Goal: Task Accomplishment & Management: Use online tool/utility

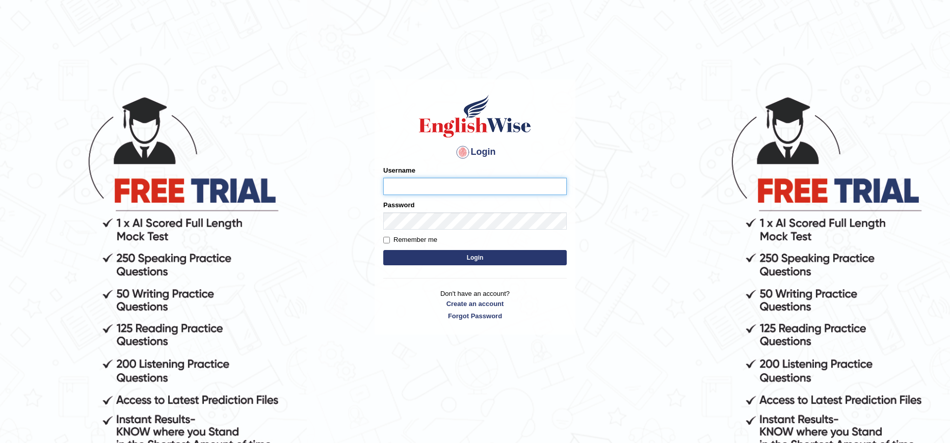
type input "paramjeet84"
click at [466, 258] on button "Login" at bounding box center [474, 257] width 183 height 15
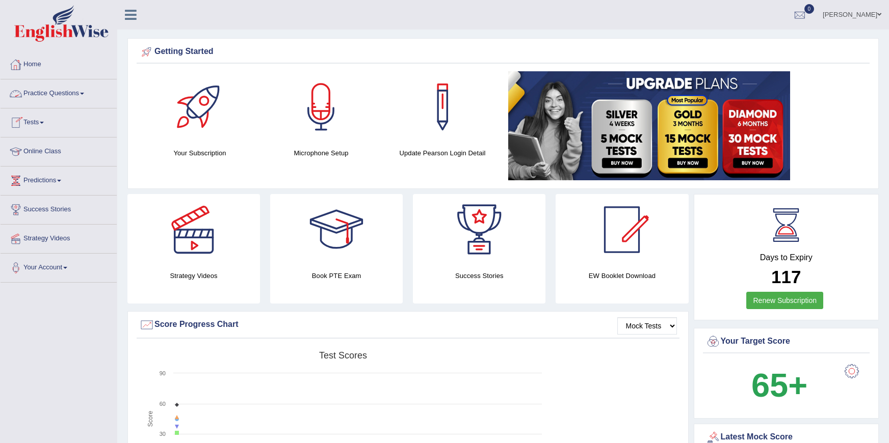
click at [69, 91] on link "Practice Questions" at bounding box center [59, 91] width 116 height 25
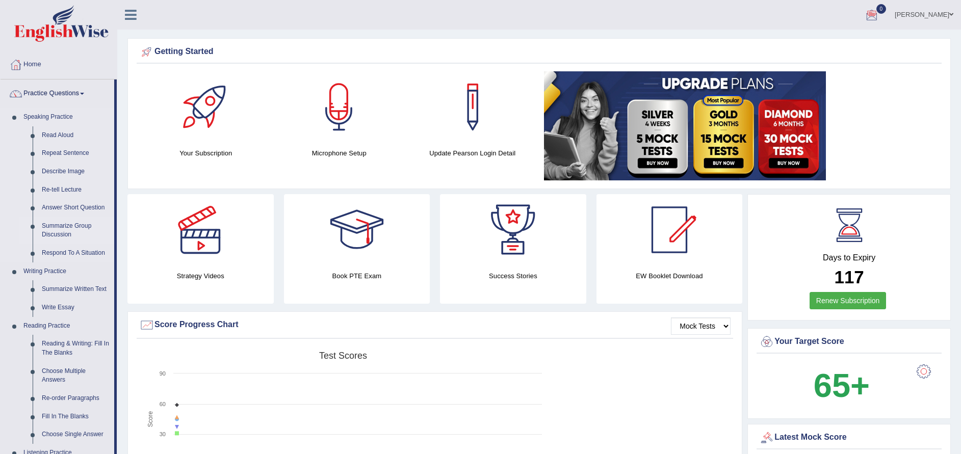
click at [64, 224] on link "Summarize Group Discussion" at bounding box center [75, 230] width 77 height 27
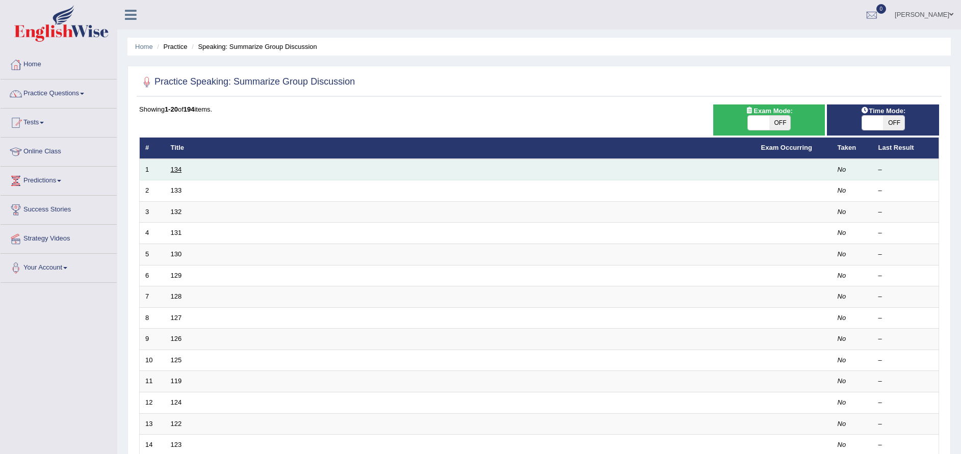
click at [178, 168] on link "134" at bounding box center [176, 170] width 11 height 8
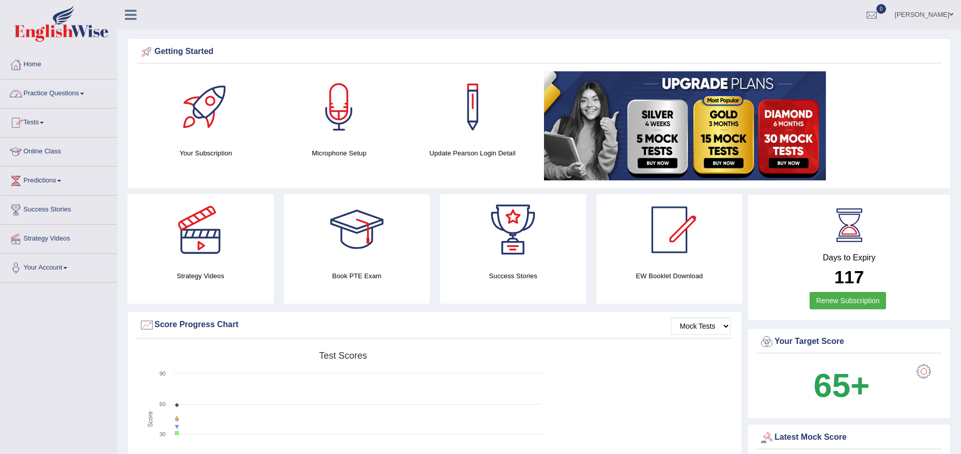
click at [61, 99] on link "Practice Questions" at bounding box center [59, 91] width 116 height 25
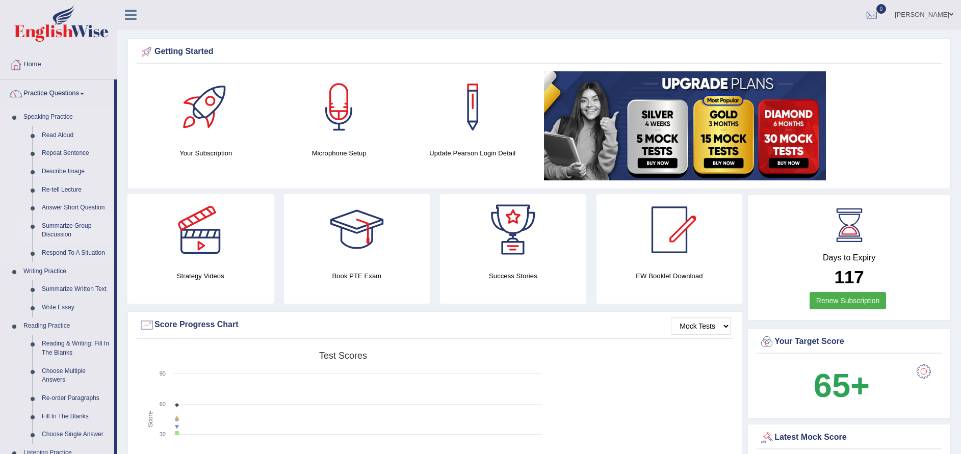
click at [66, 226] on link "Summarize Group Discussion" at bounding box center [75, 230] width 77 height 27
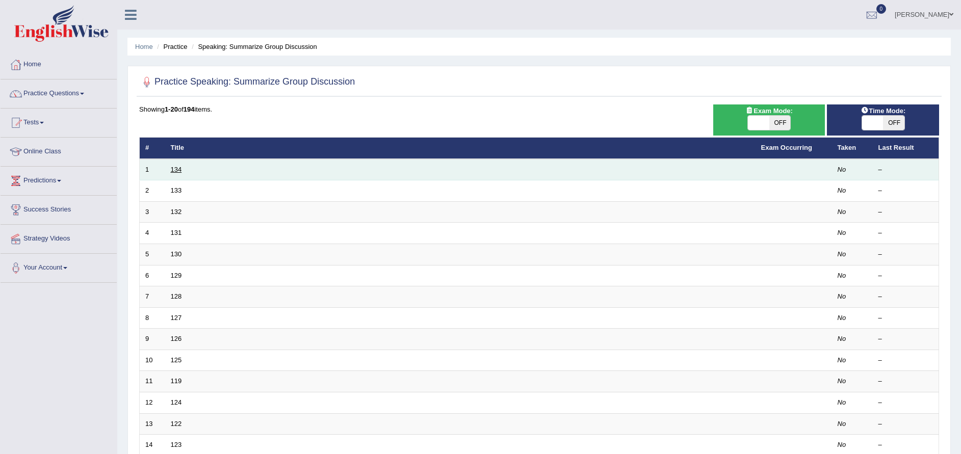
click at [176, 169] on link "134" at bounding box center [176, 170] width 11 height 8
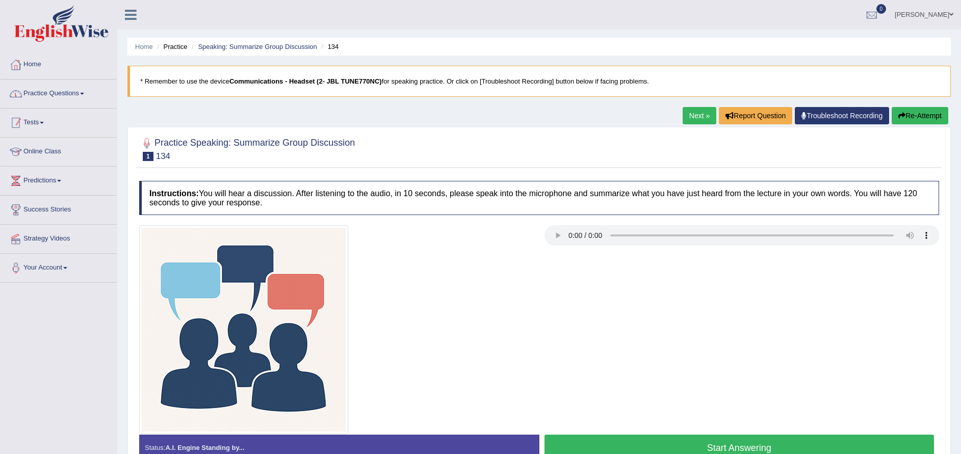
click at [60, 98] on link "Practice Questions" at bounding box center [59, 91] width 116 height 25
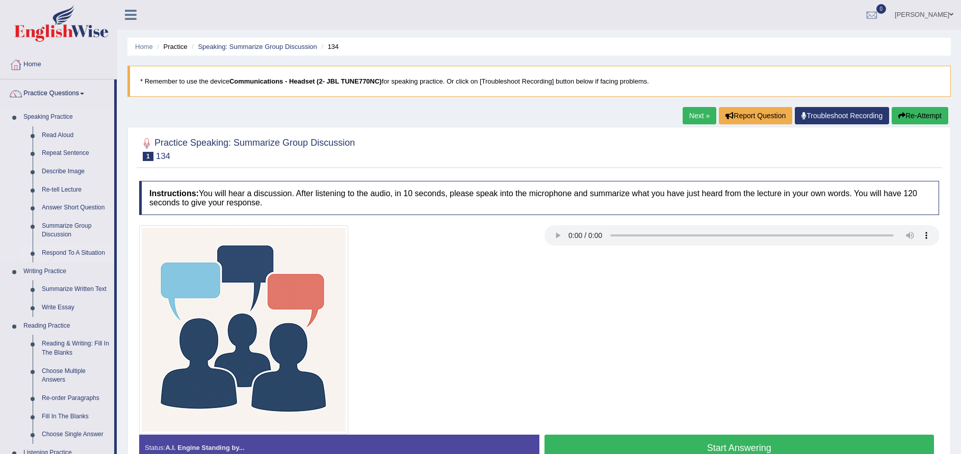
click at [98, 258] on link "Respond To A Situation" at bounding box center [75, 253] width 77 height 18
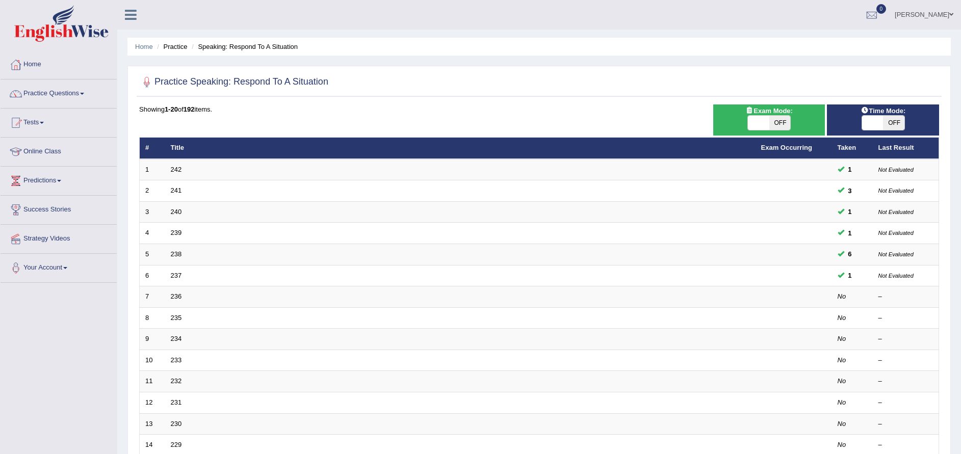
click at [57, 97] on link "Practice Questions" at bounding box center [59, 91] width 116 height 25
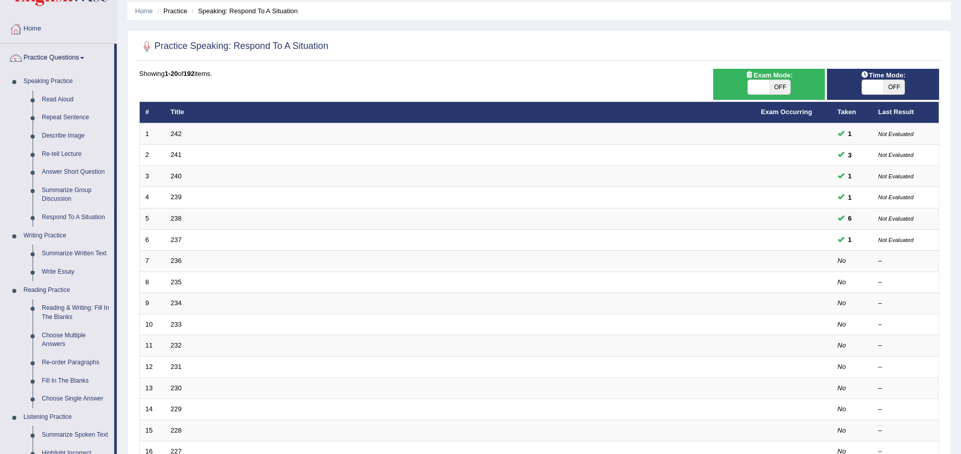
scroll to position [20, 0]
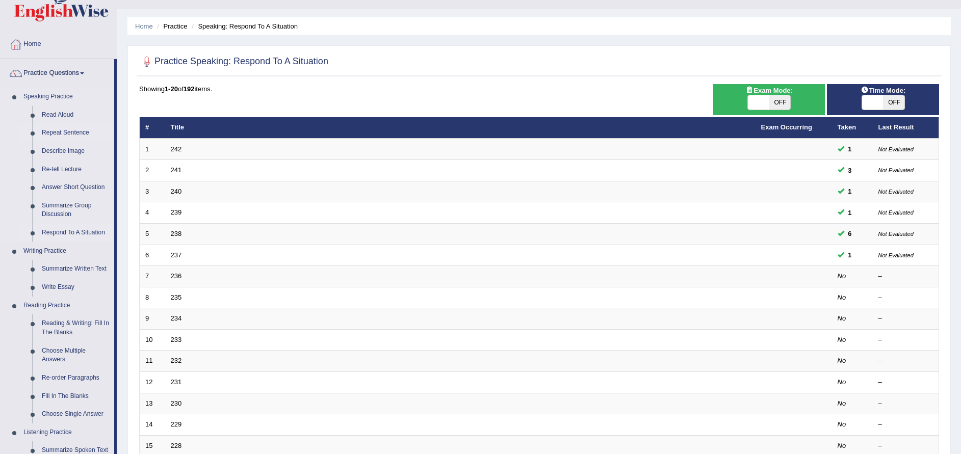
click at [73, 132] on link "Repeat Sentence" at bounding box center [75, 133] width 77 height 18
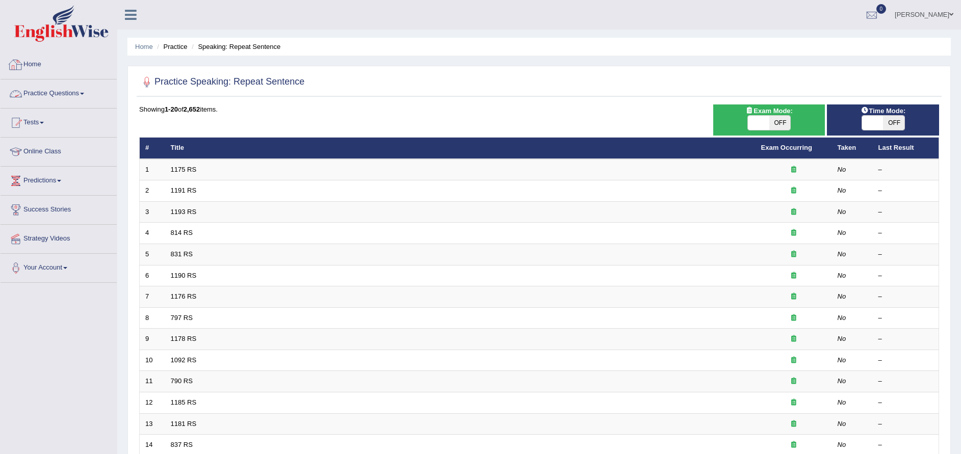
click at [48, 89] on link "Practice Questions" at bounding box center [59, 91] width 116 height 25
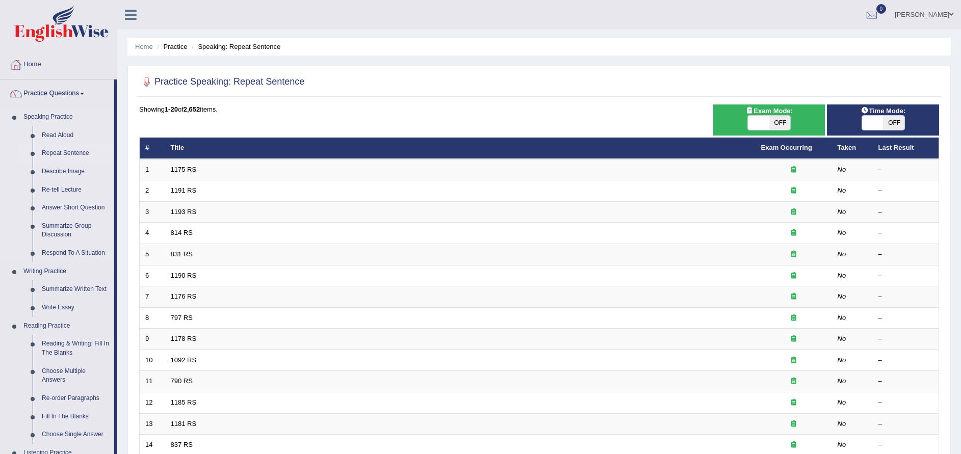
click at [73, 152] on link "Repeat Sentence" at bounding box center [75, 153] width 77 height 18
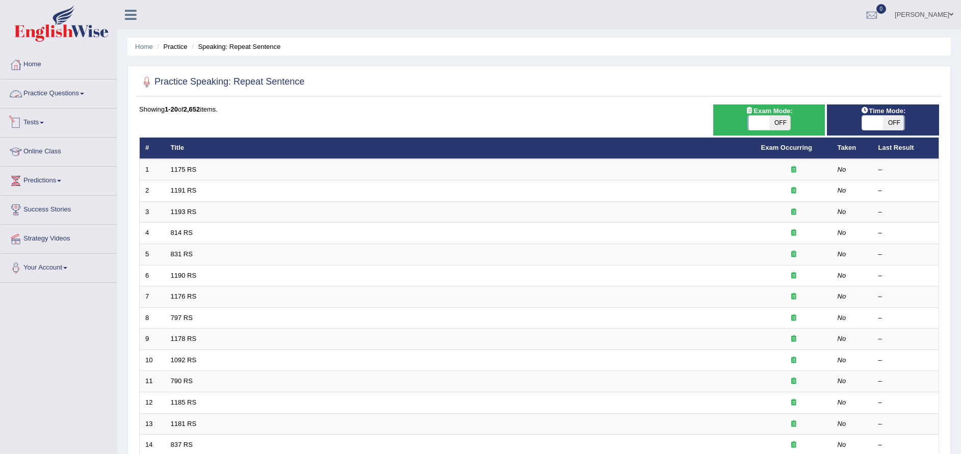
click at [61, 100] on link "Practice Questions" at bounding box center [59, 91] width 116 height 25
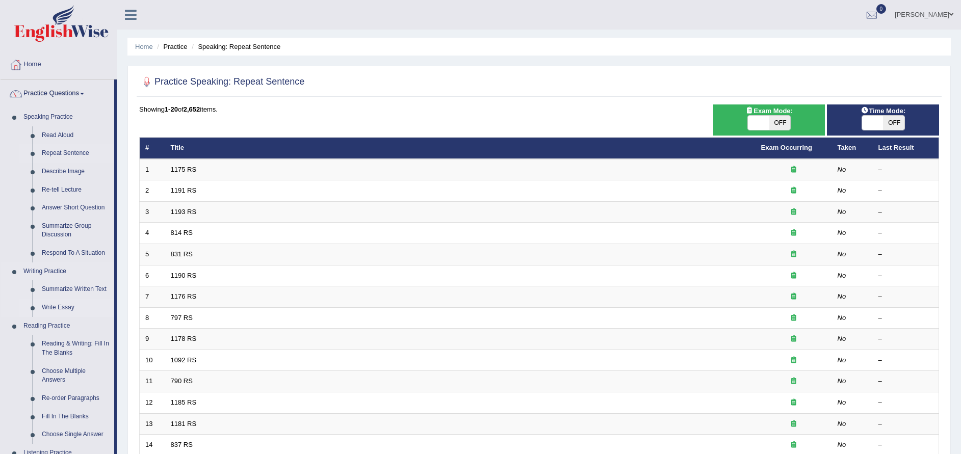
click at [60, 306] on link "Write Essay" at bounding box center [75, 308] width 77 height 18
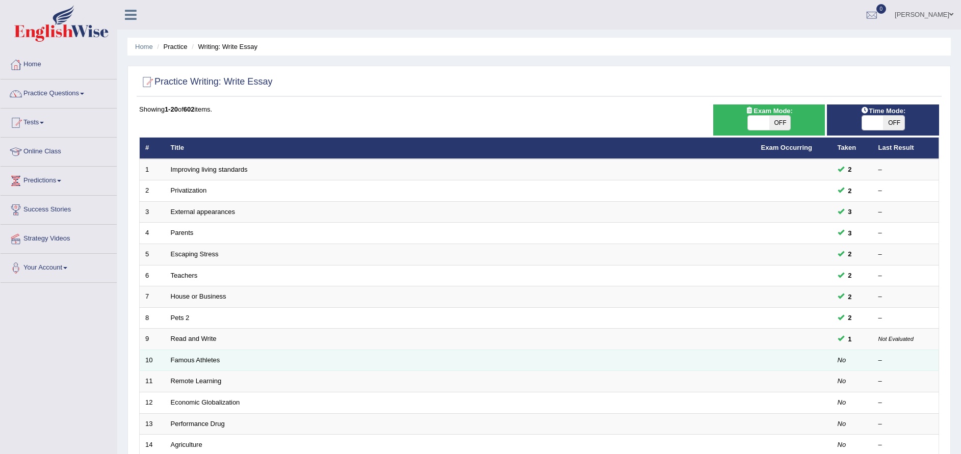
click at [195, 365] on td "Famous Athletes" at bounding box center [460, 360] width 590 height 21
click at [198, 361] on link "Famous Athletes" at bounding box center [195, 360] width 49 height 8
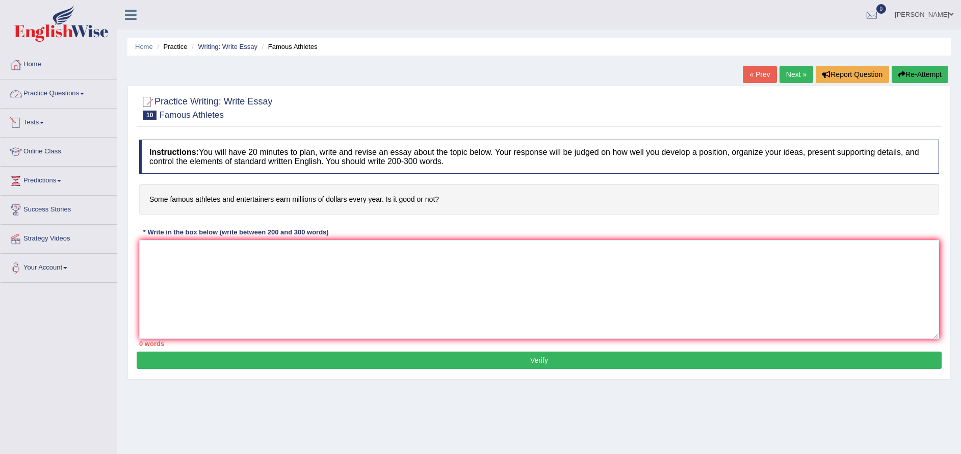
click at [63, 102] on link "Practice Questions" at bounding box center [59, 91] width 116 height 25
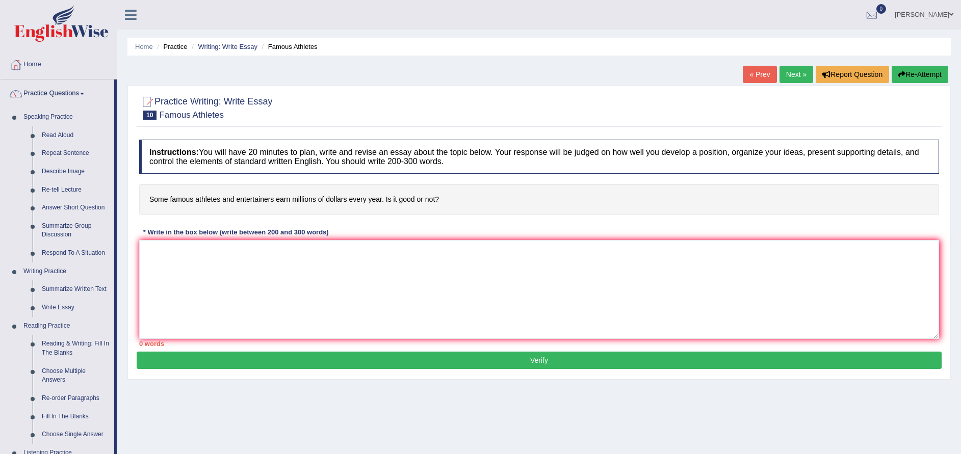
click at [63, 102] on link "Practice Questions" at bounding box center [58, 91] width 114 height 25
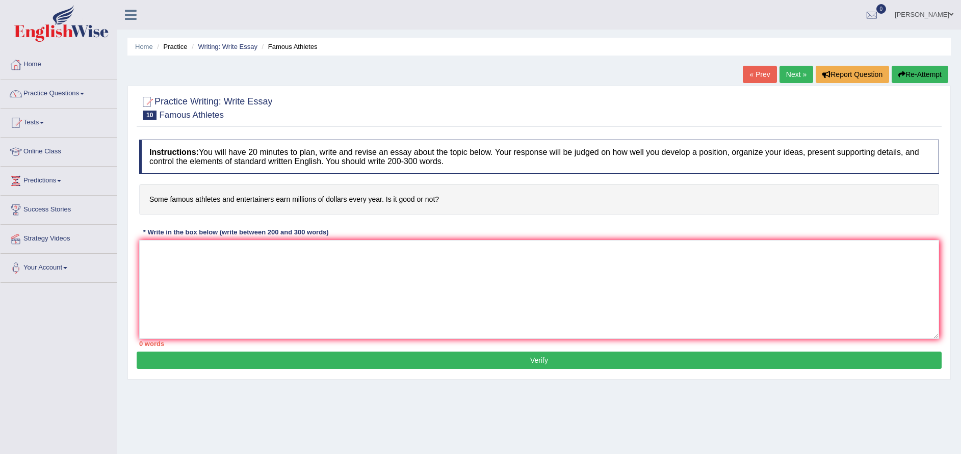
click at [63, 102] on link "Practice Questions" at bounding box center [59, 91] width 116 height 25
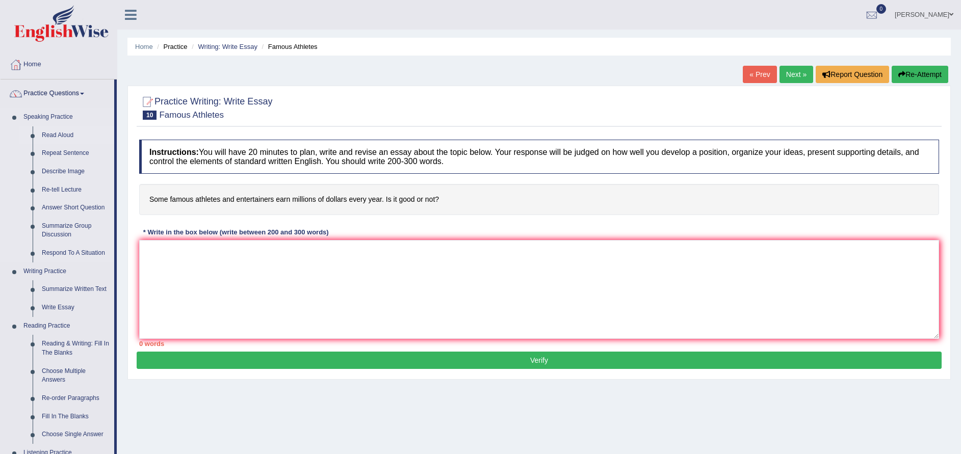
click at [65, 134] on link "Read Aloud" at bounding box center [75, 135] width 77 height 18
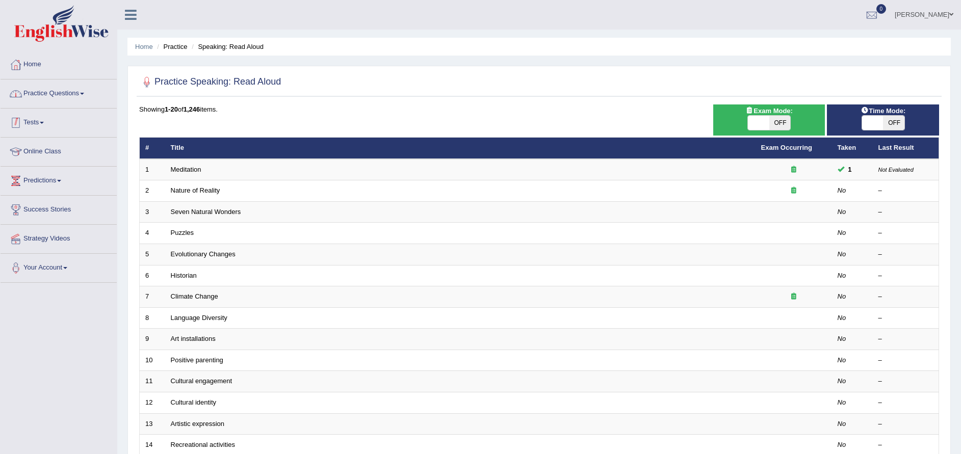
click at [69, 87] on link "Practice Questions" at bounding box center [59, 91] width 116 height 25
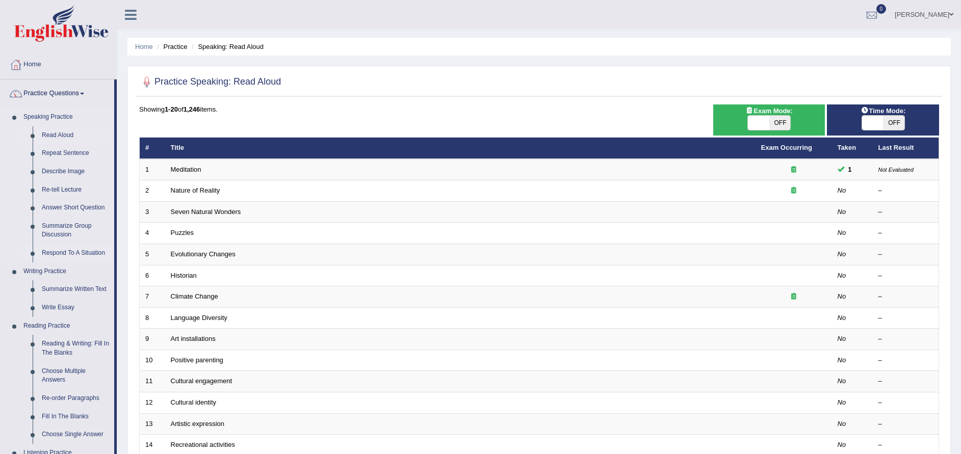
click at [72, 254] on link "Respond To A Situation" at bounding box center [75, 253] width 77 height 18
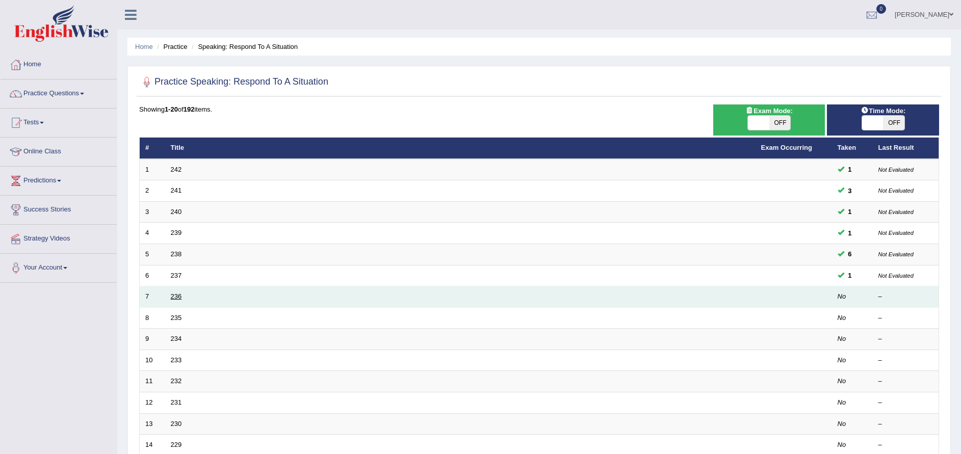
click at [176, 297] on link "236" at bounding box center [176, 297] width 11 height 8
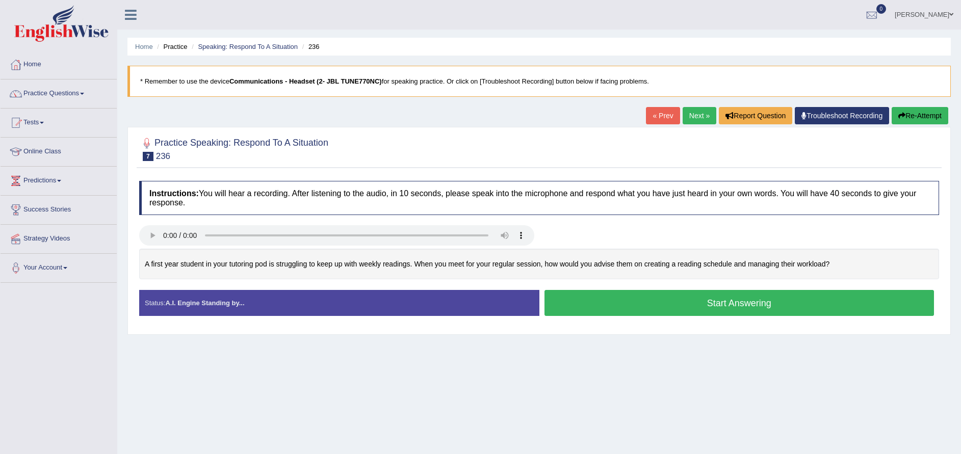
click at [730, 305] on button "Start Answering" at bounding box center [739, 303] width 390 height 26
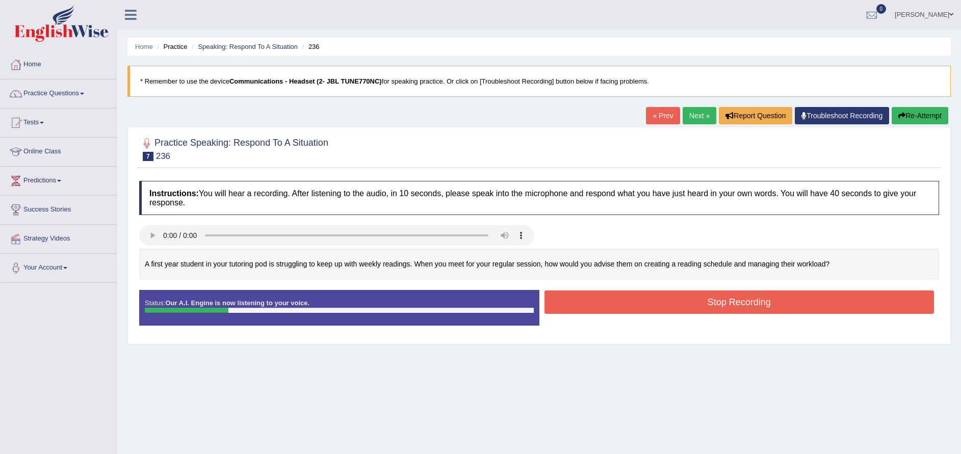
click at [656, 304] on button "Stop Recording" at bounding box center [739, 301] width 390 height 23
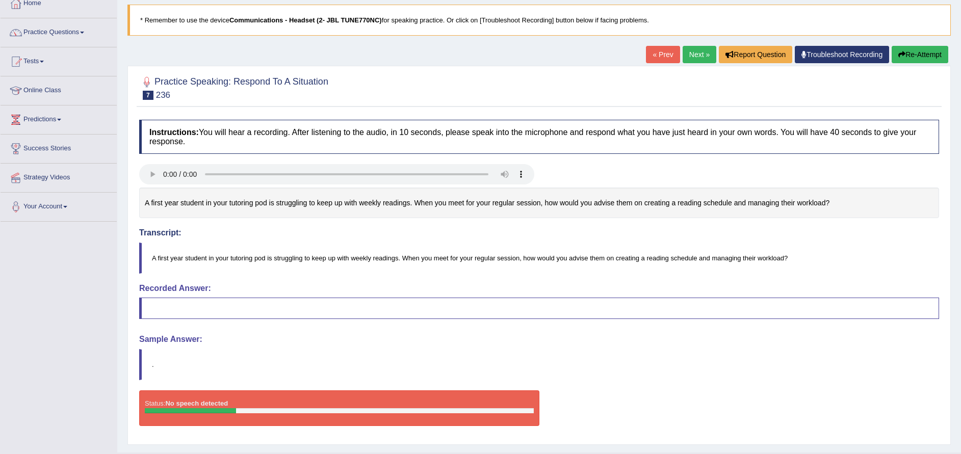
scroll to position [85, 0]
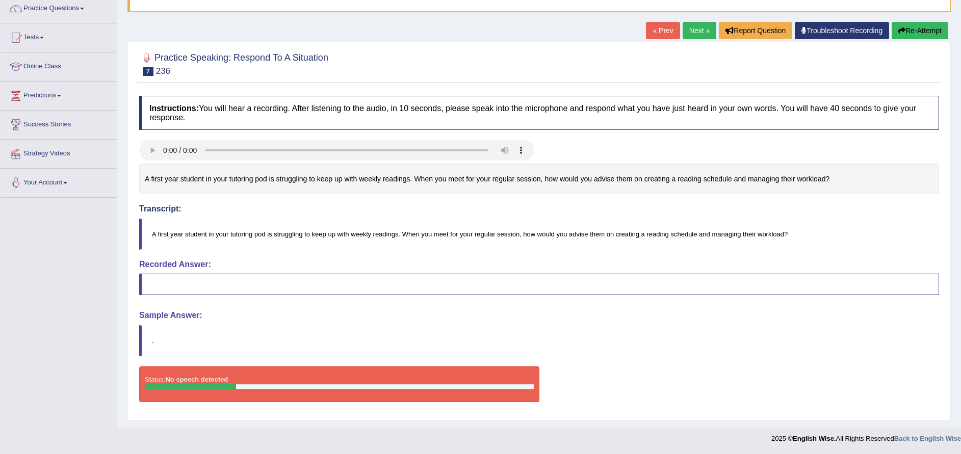
click at [917, 33] on button "Re-Attempt" at bounding box center [919, 30] width 57 height 17
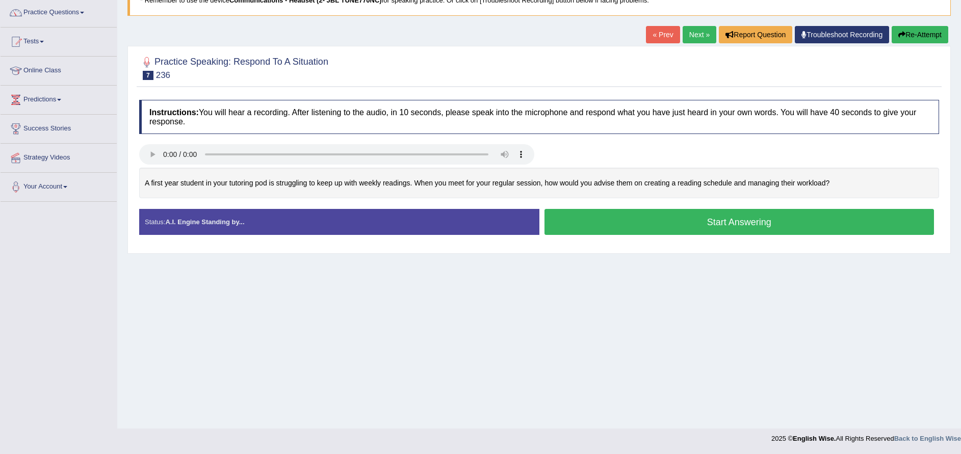
click at [608, 270] on div "Home Practice Speaking: Respond To A Situation 236 * Remember to use the device…" at bounding box center [538, 174] width 843 height 510
click at [616, 229] on button "Start Answering" at bounding box center [739, 222] width 390 height 26
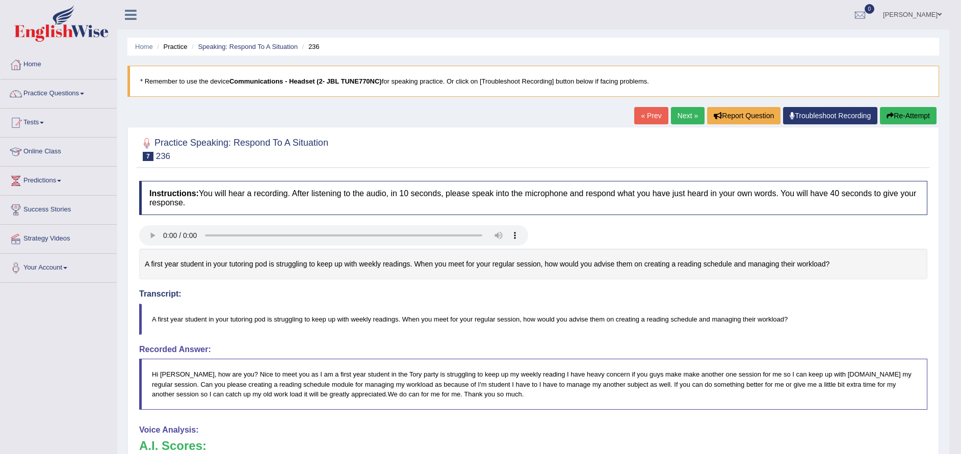
click at [436, 142] on div at bounding box center [533, 148] width 788 height 31
click at [681, 111] on link "Next »" at bounding box center [688, 115] width 34 height 17
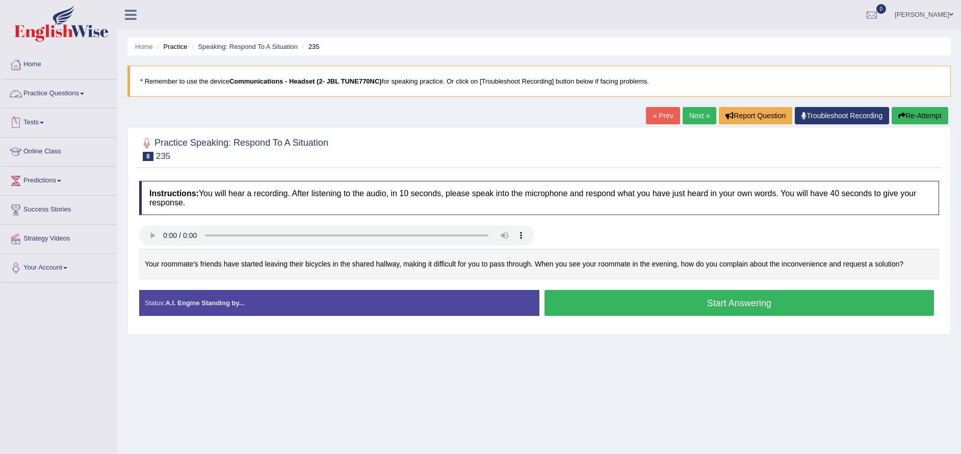
click at [82, 90] on link "Practice Questions" at bounding box center [59, 91] width 116 height 25
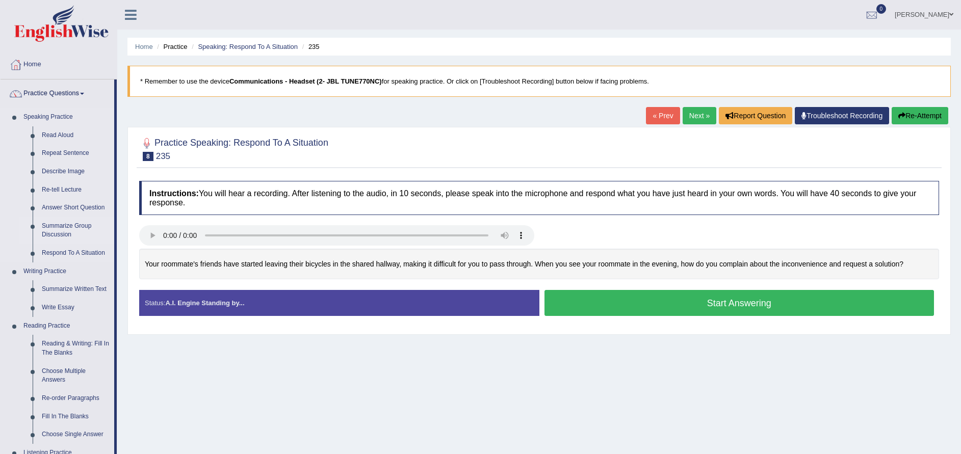
click at [83, 227] on link "Summarize Group Discussion" at bounding box center [75, 230] width 77 height 27
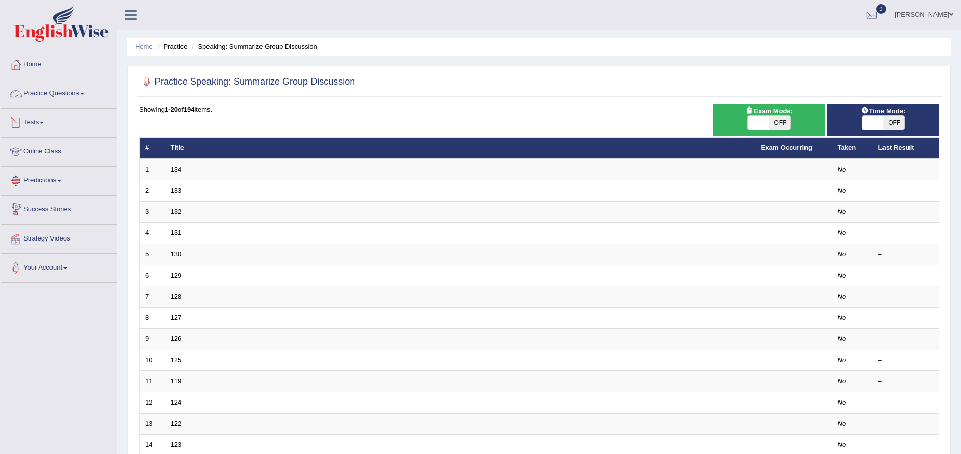
click at [77, 97] on link "Practice Questions" at bounding box center [59, 91] width 116 height 25
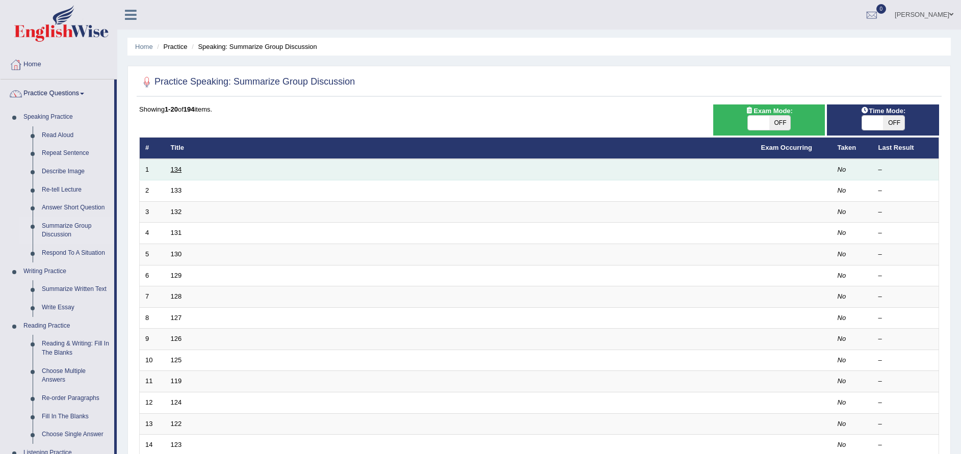
click at [174, 169] on link "134" at bounding box center [176, 170] width 11 height 8
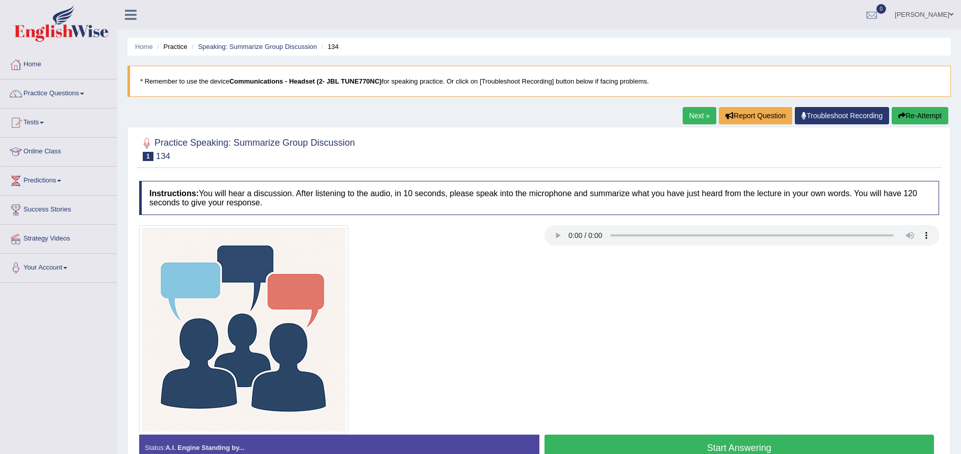
click at [660, 38] on ul "Home Practice Speaking: Summarize Group Discussion 134" at bounding box center [538, 47] width 823 height 18
click at [519, 308] on div at bounding box center [336, 329] width 405 height 209
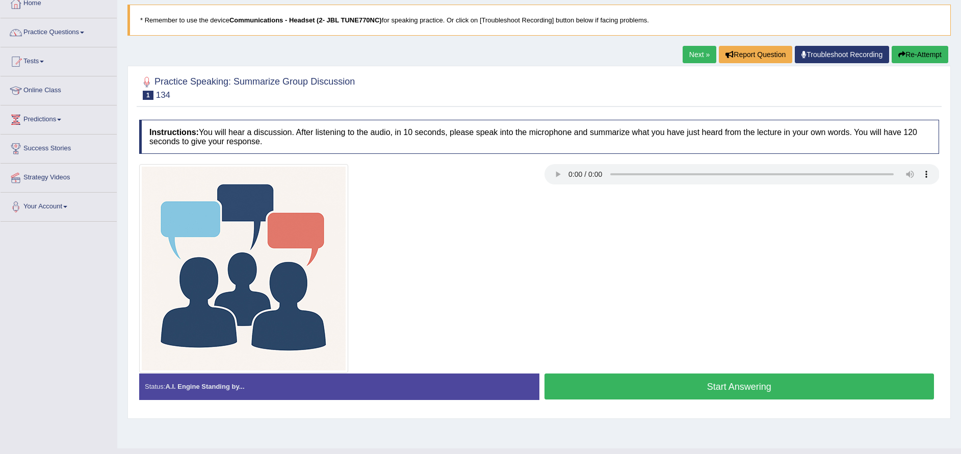
scroll to position [81, 0]
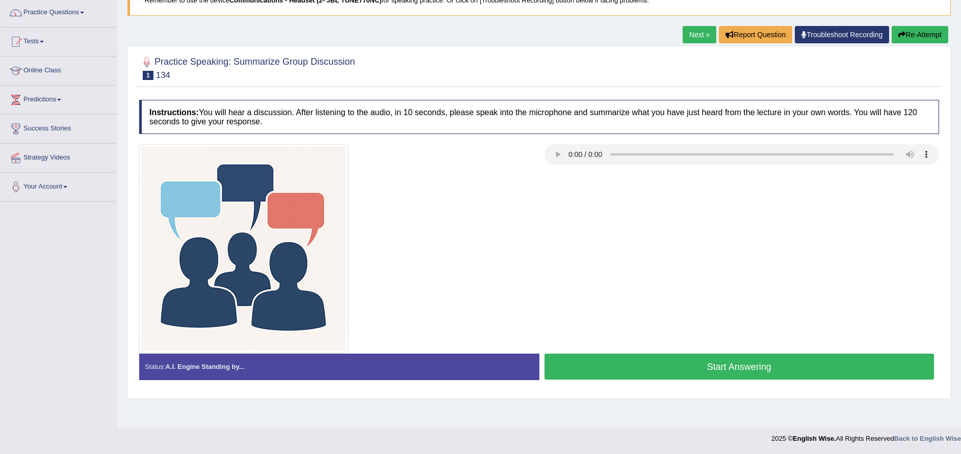
click at [742, 364] on button "Start Answering" at bounding box center [739, 367] width 390 height 26
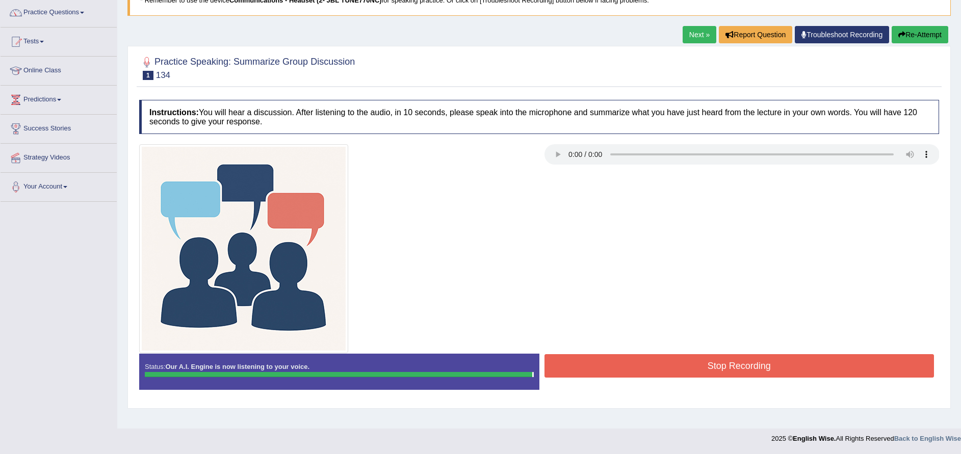
click at [742, 364] on button "Stop Recording" at bounding box center [739, 365] width 390 height 23
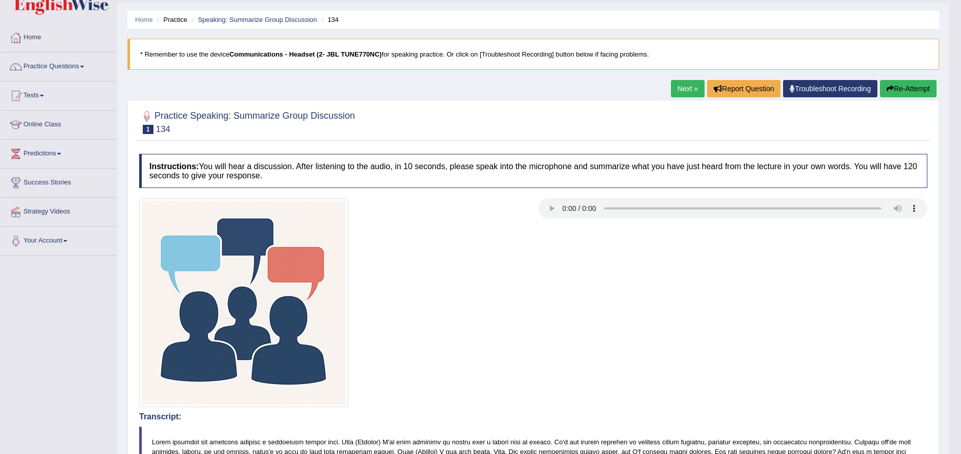
scroll to position [0, 0]
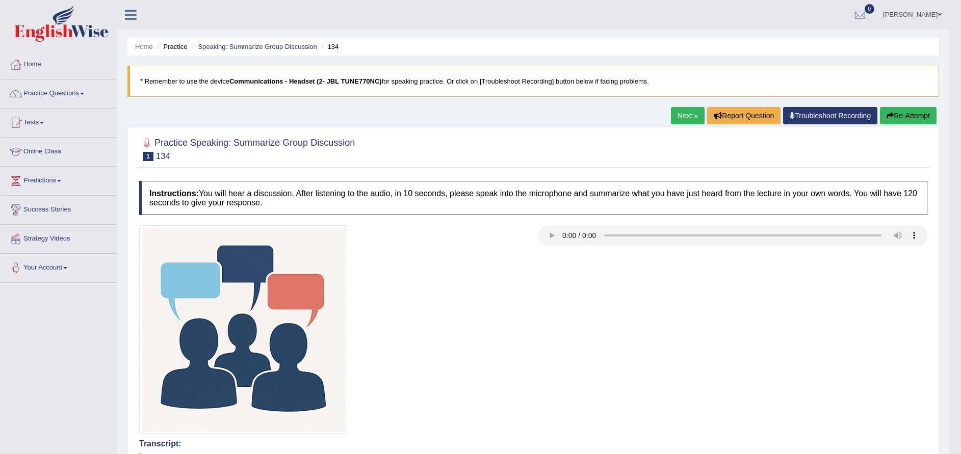
click at [686, 115] on link "Next »" at bounding box center [688, 115] width 34 height 17
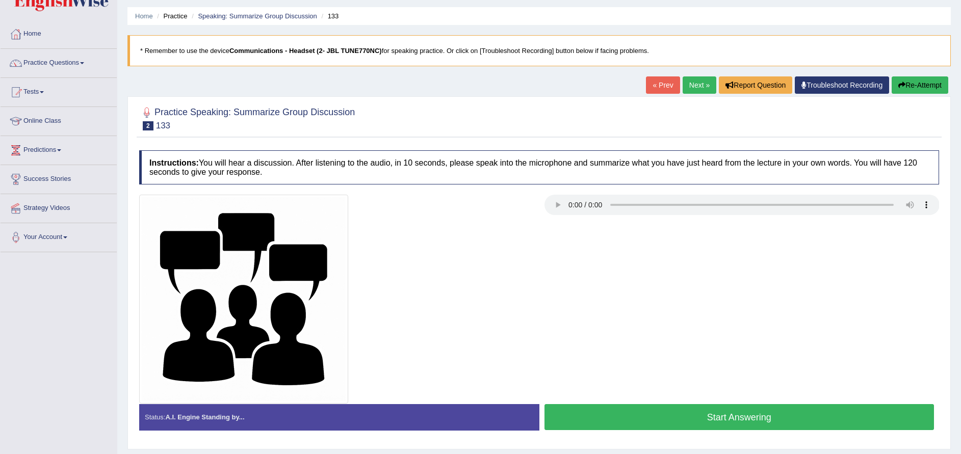
scroll to position [81, 0]
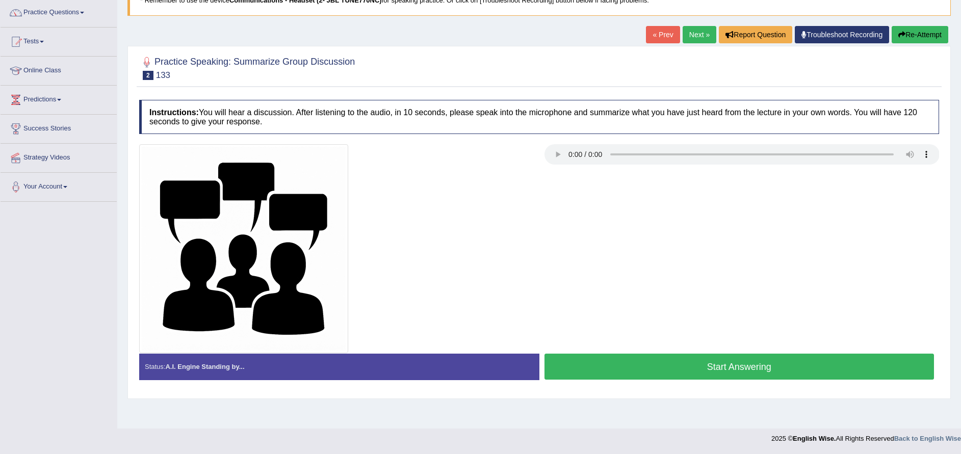
click at [627, 375] on button "Start Answering" at bounding box center [739, 367] width 390 height 26
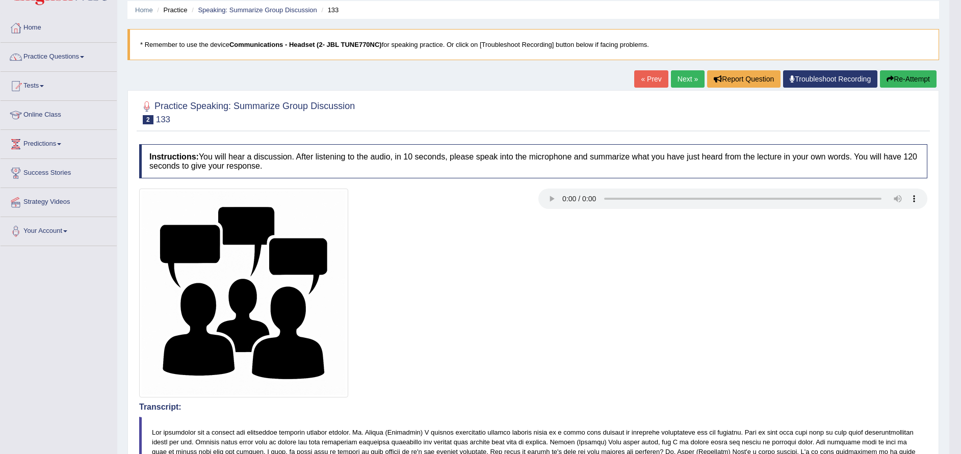
scroll to position [0, 0]
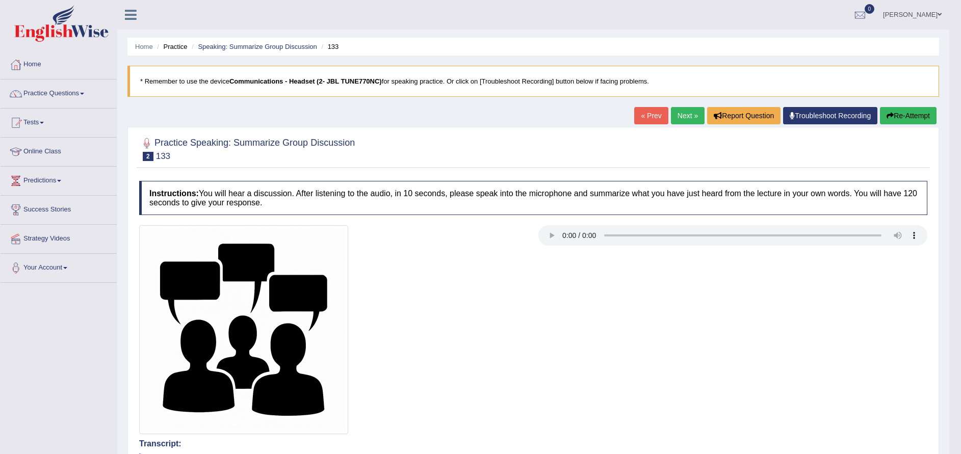
click at [682, 118] on link "Next »" at bounding box center [688, 115] width 34 height 17
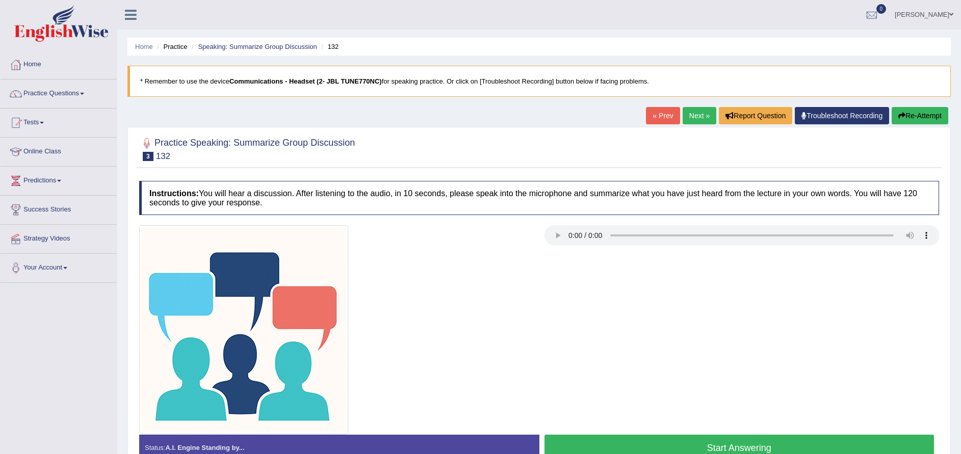
click at [692, 126] on div "« Prev Next » Report Question Troubleshoot Recording Re-Attempt" at bounding box center [798, 117] width 305 height 20
click at [697, 114] on link "Next »" at bounding box center [699, 115] width 34 height 17
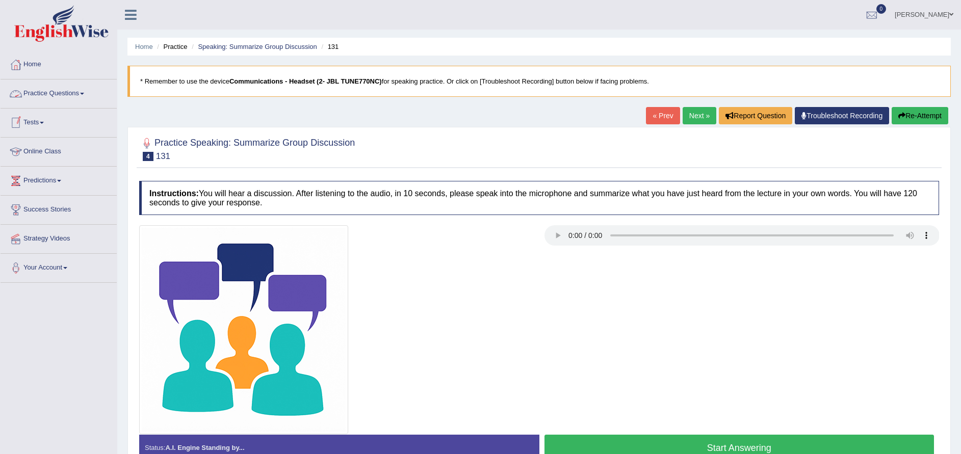
click at [56, 97] on link "Practice Questions" at bounding box center [59, 91] width 116 height 25
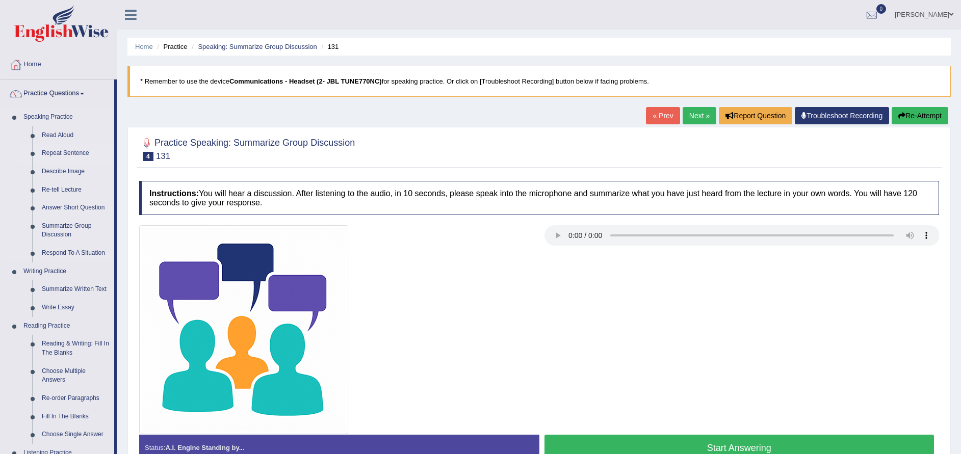
click at [69, 153] on link "Repeat Sentence" at bounding box center [75, 153] width 77 height 18
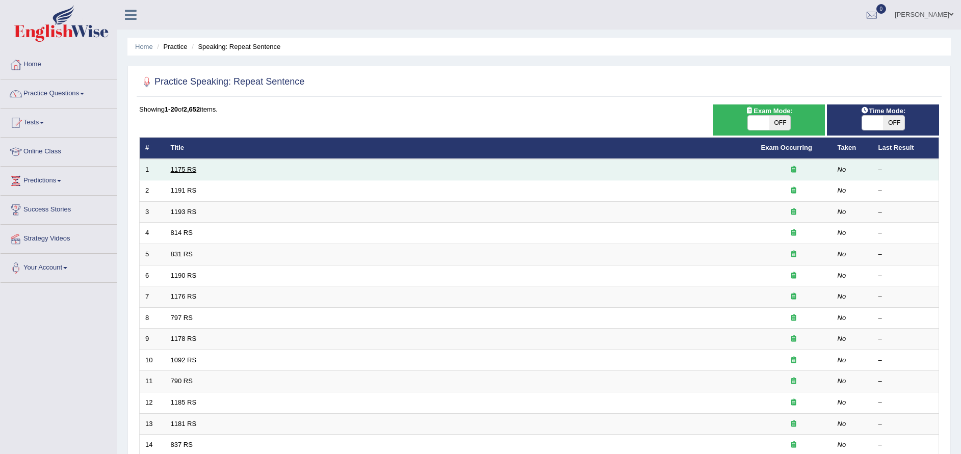
click at [186, 168] on link "1175 RS" at bounding box center [184, 170] width 26 height 8
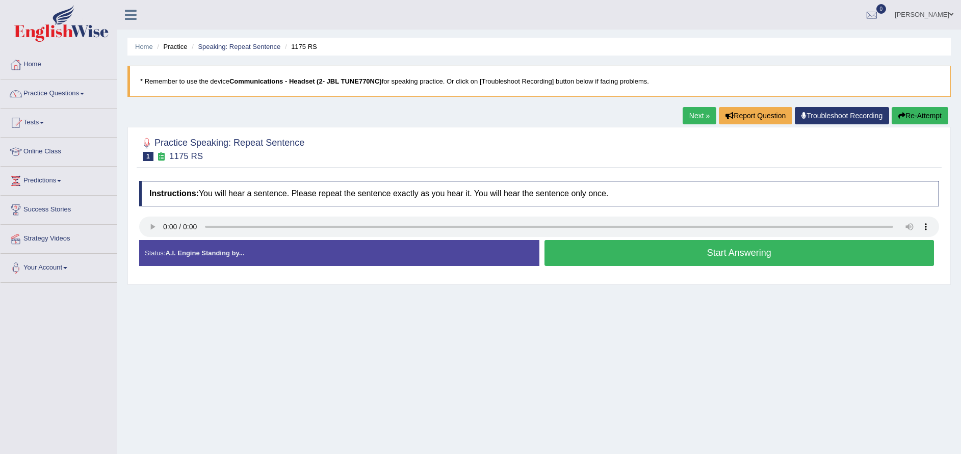
click at [619, 261] on button "Start Answering" at bounding box center [739, 253] width 390 height 26
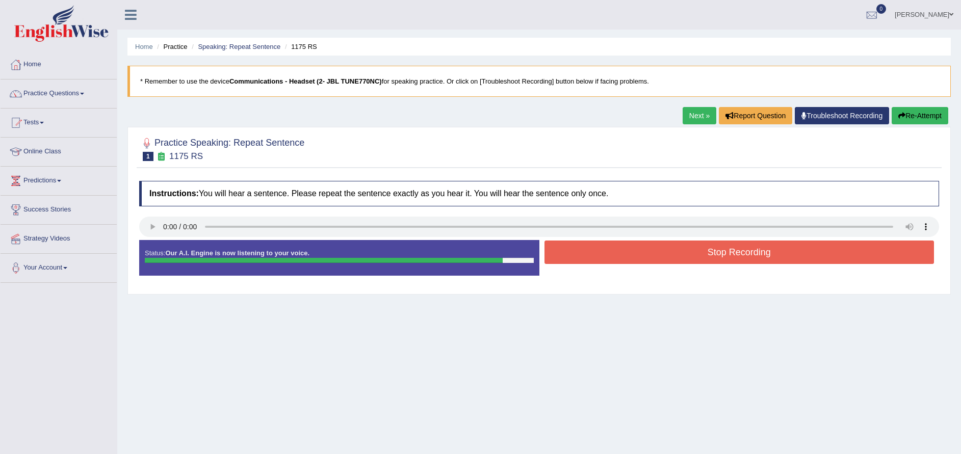
click at [753, 251] on button "Stop Recording" at bounding box center [739, 252] width 390 height 23
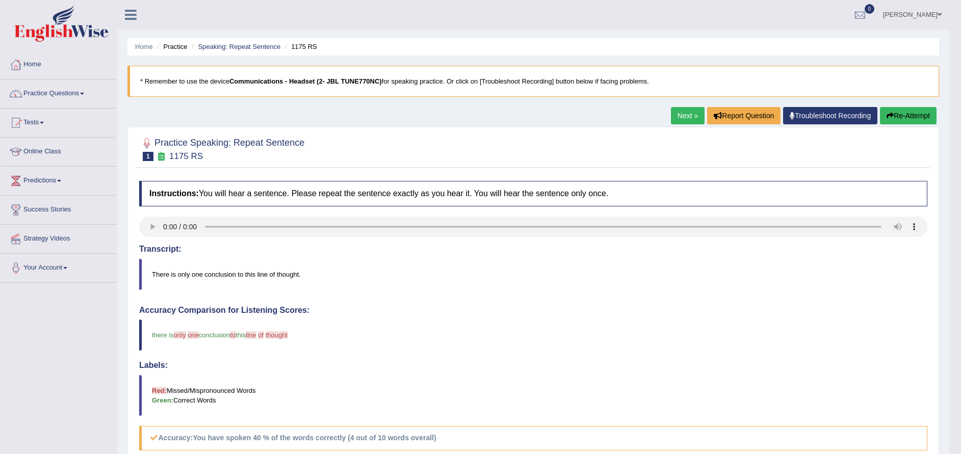
click at [930, 111] on button "Re-Attempt" at bounding box center [908, 115] width 57 height 17
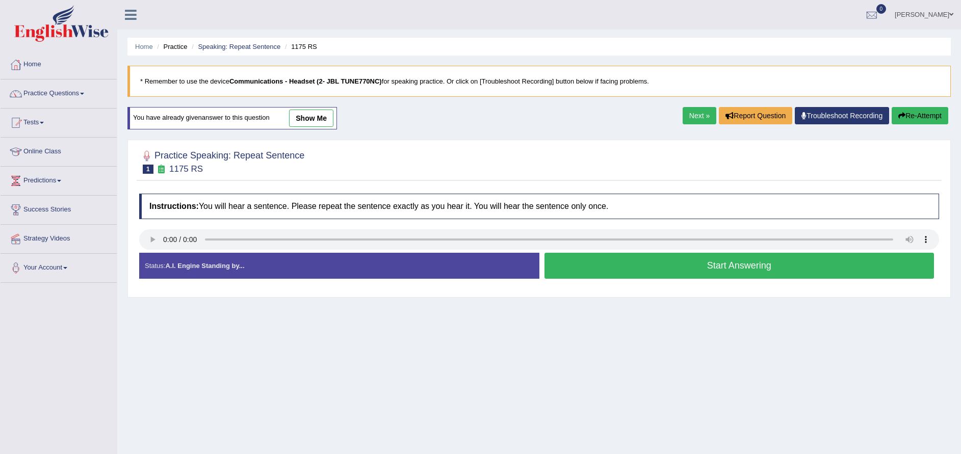
click at [651, 271] on button "Start Answering" at bounding box center [739, 266] width 390 height 26
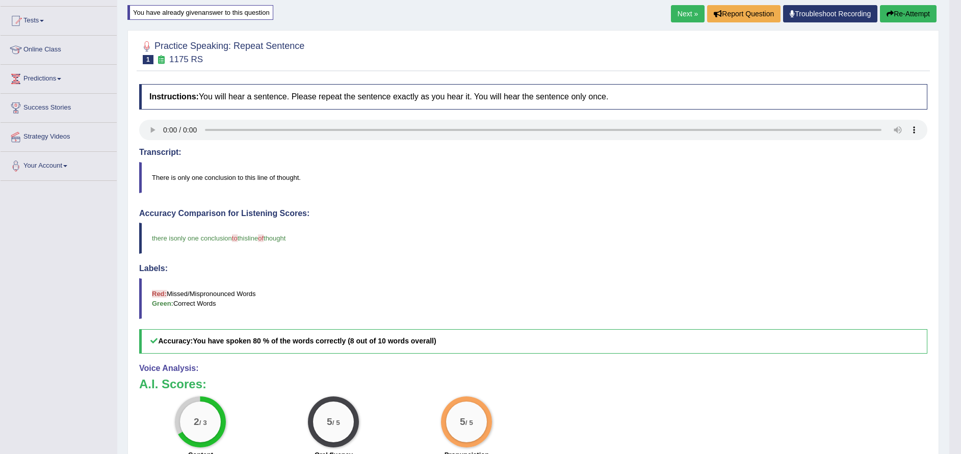
scroll to position [240, 0]
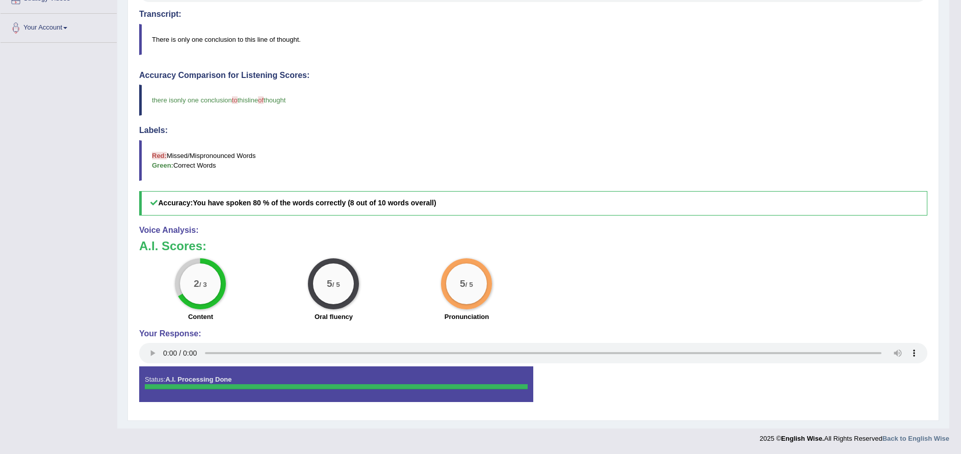
drag, startPoint x: 967, startPoint y: 6, endPoint x: 629, endPoint y: 49, distance: 341.1
click at [629, 49] on blockquote "There is only one conclusion to this line of thought." at bounding box center [533, 39] width 788 height 31
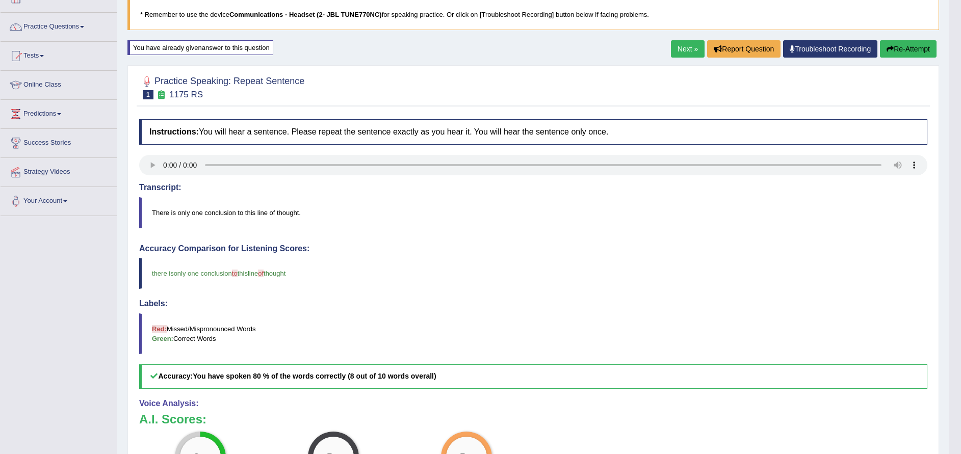
scroll to position [0, 0]
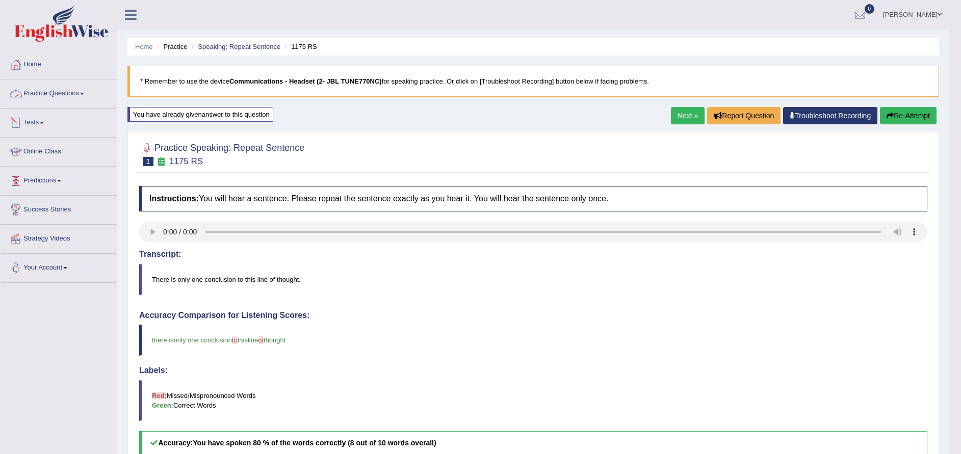
click at [81, 100] on link "Practice Questions" at bounding box center [59, 91] width 116 height 25
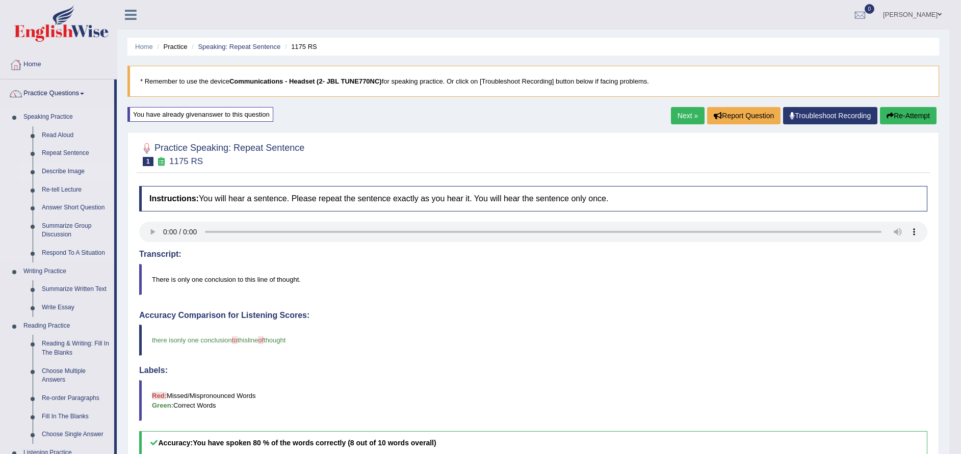
click at [78, 173] on link "Describe Image" at bounding box center [75, 172] width 77 height 18
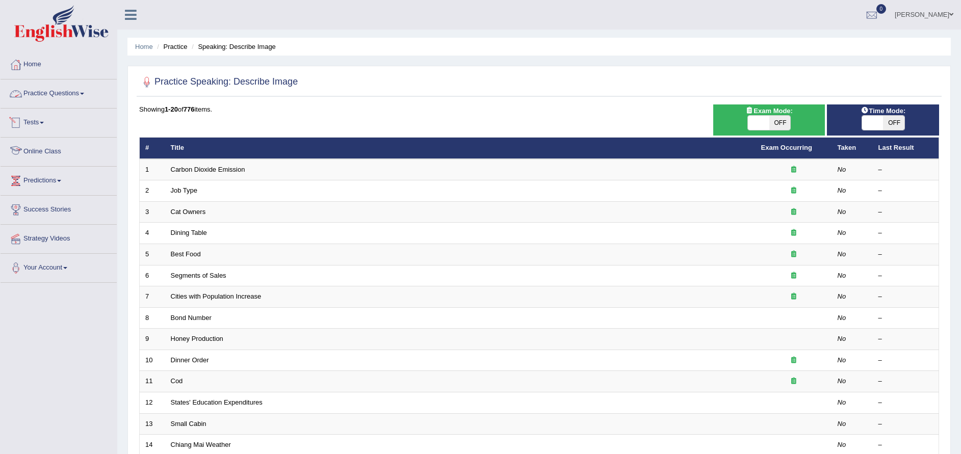
click at [40, 98] on link "Practice Questions" at bounding box center [59, 91] width 116 height 25
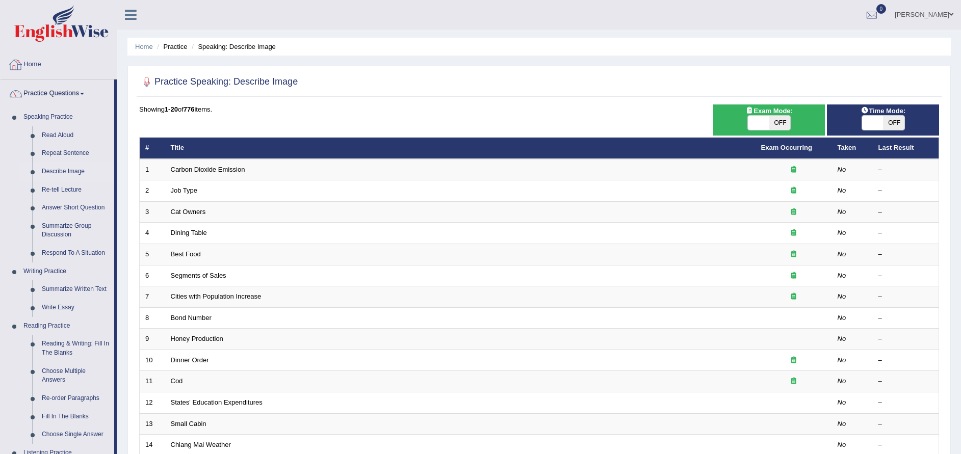
click at [34, 67] on link "Home" at bounding box center [59, 62] width 116 height 25
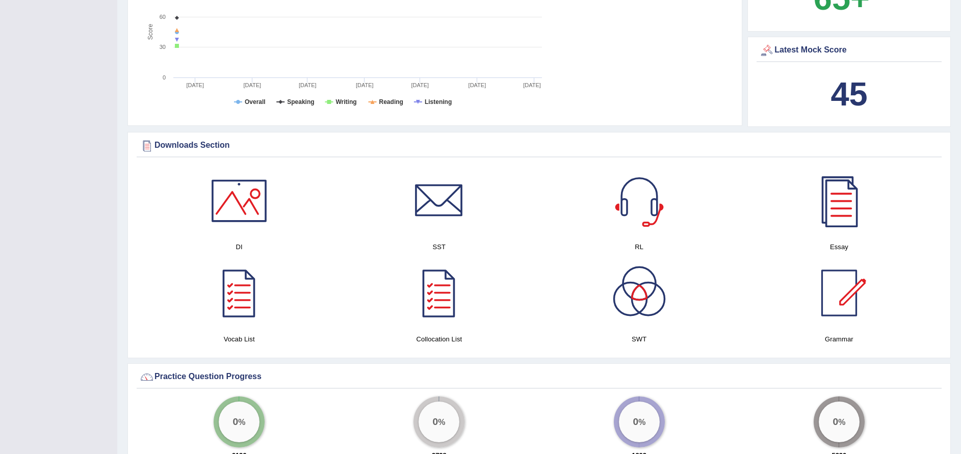
scroll to position [408, 0]
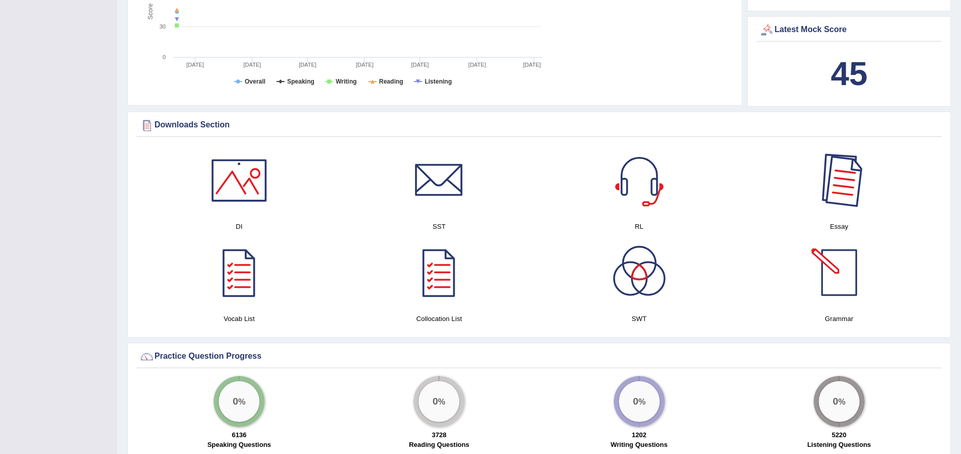
click at [837, 191] on div at bounding box center [838, 180] width 71 height 71
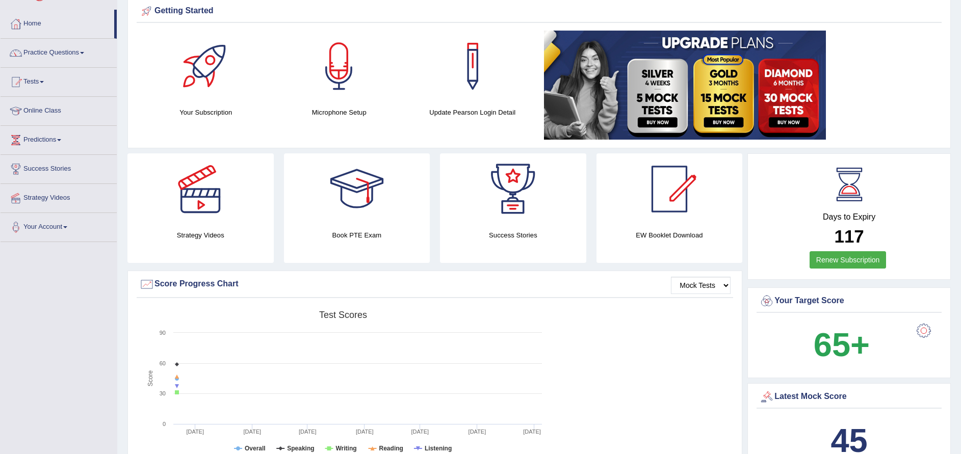
scroll to position [0, 0]
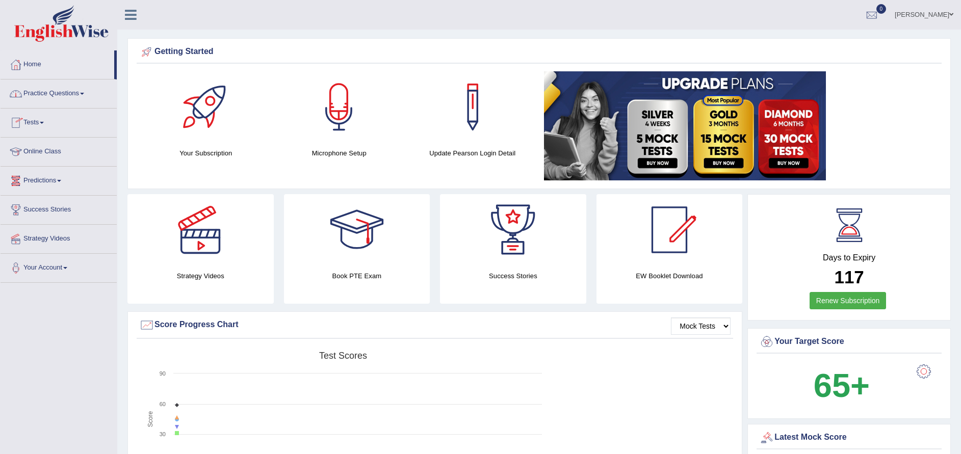
click at [47, 94] on link "Practice Questions" at bounding box center [59, 91] width 116 height 25
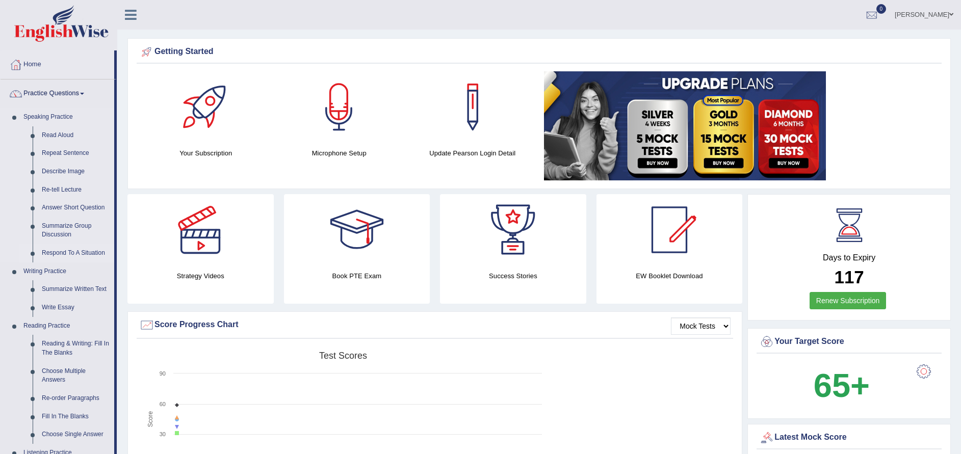
click at [65, 250] on link "Respond To A Situation" at bounding box center [75, 253] width 77 height 18
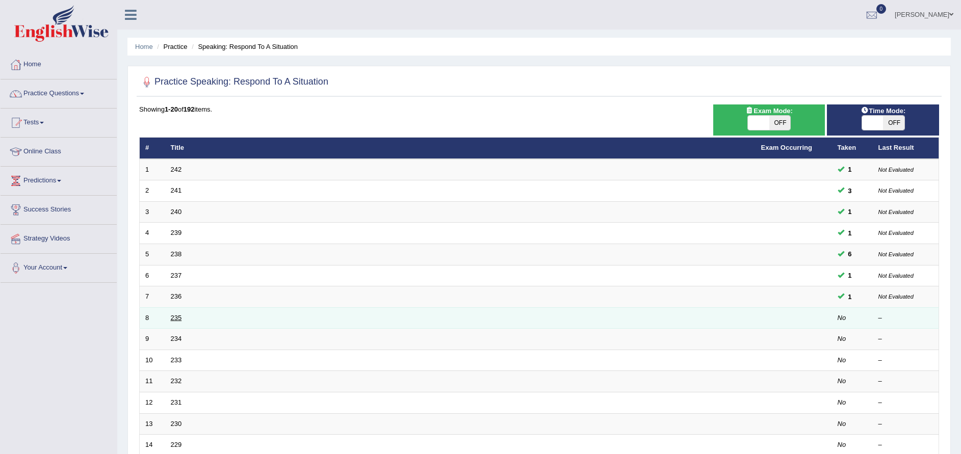
click at [174, 319] on link "235" at bounding box center [176, 318] width 11 height 8
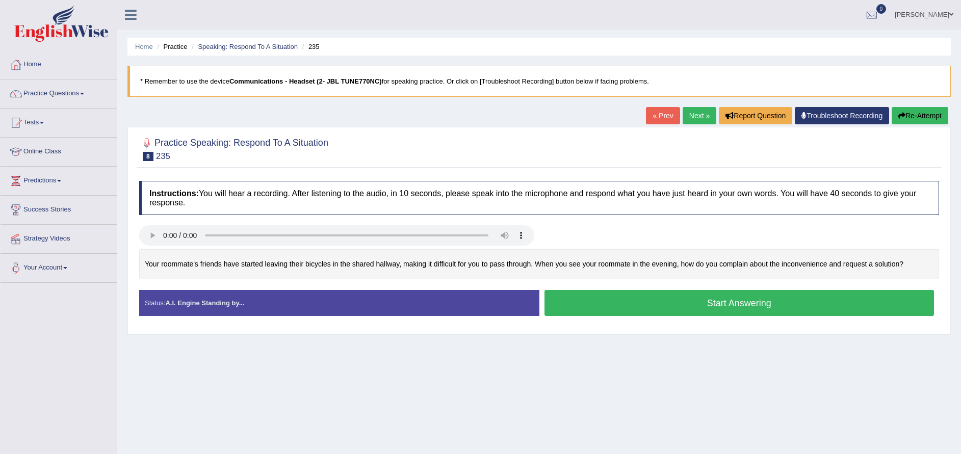
click at [593, 308] on button "Start Answering" at bounding box center [739, 303] width 390 height 26
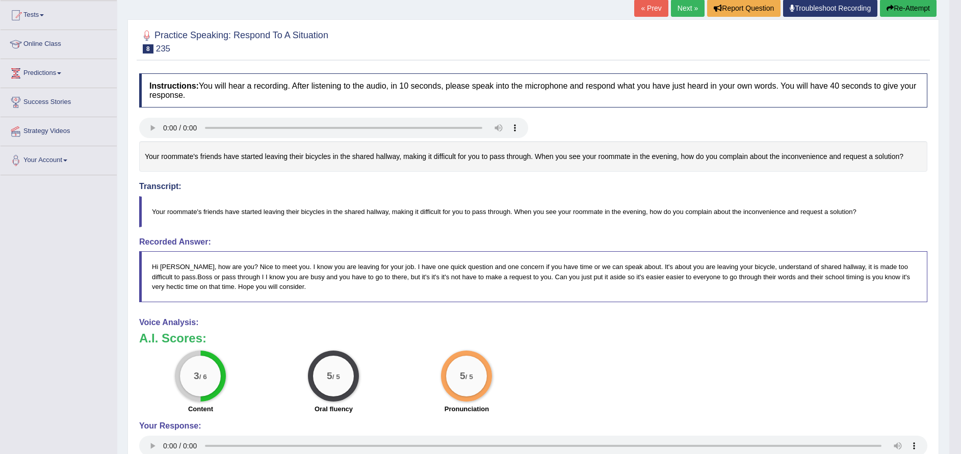
scroll to position [77, 0]
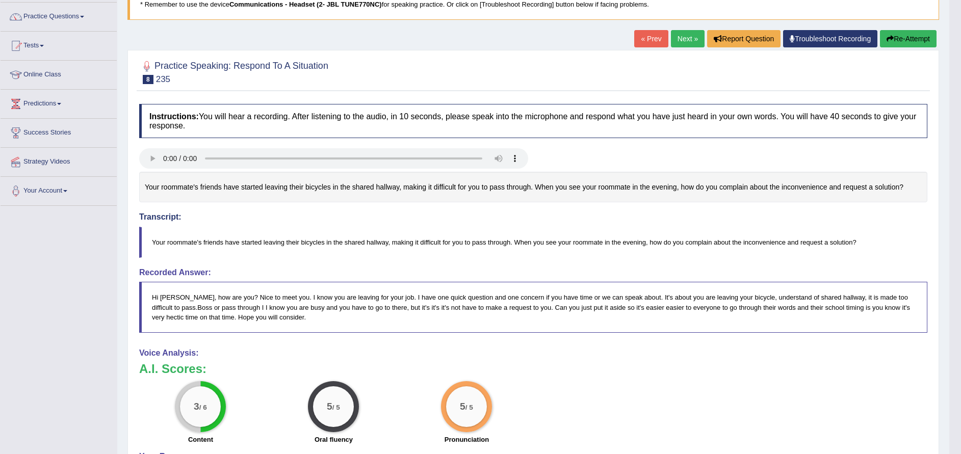
click at [894, 46] on button "Re-Attempt" at bounding box center [908, 38] width 57 height 17
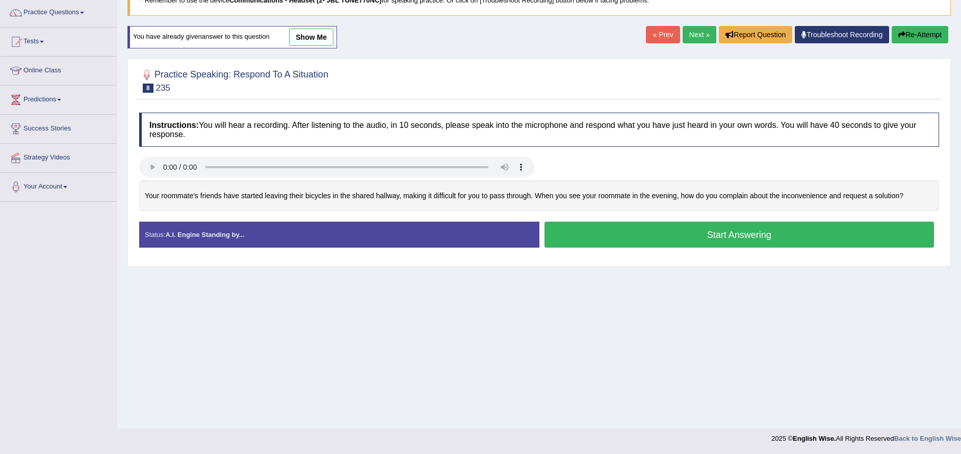
scroll to position [81, 0]
click at [681, 238] on button "Start Answering" at bounding box center [739, 235] width 390 height 26
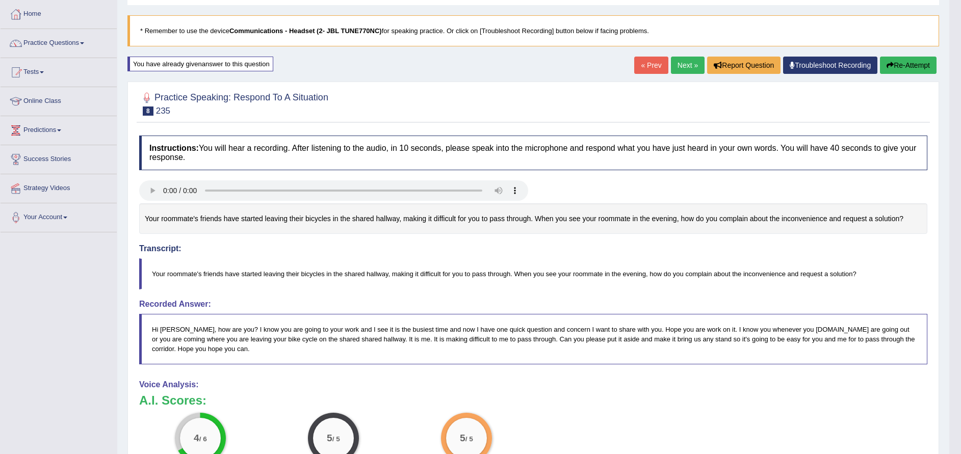
scroll to position [0, 0]
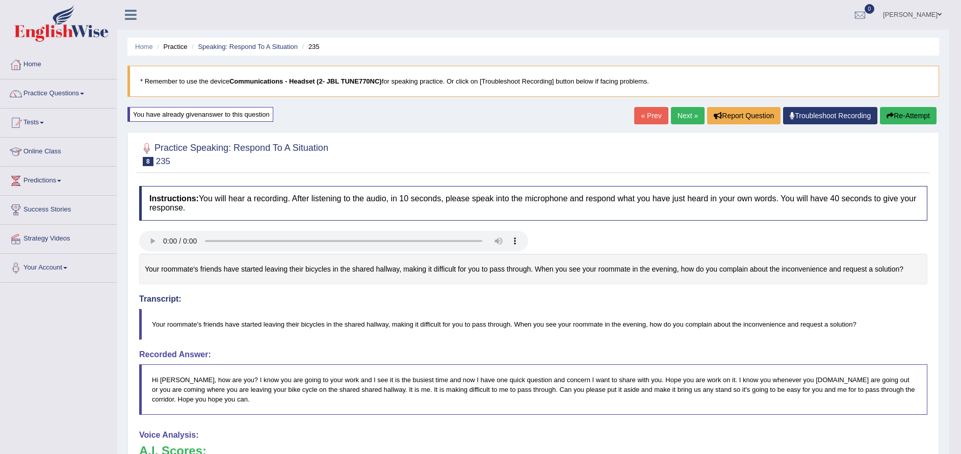
click at [904, 117] on button "Re-Attempt" at bounding box center [908, 115] width 57 height 17
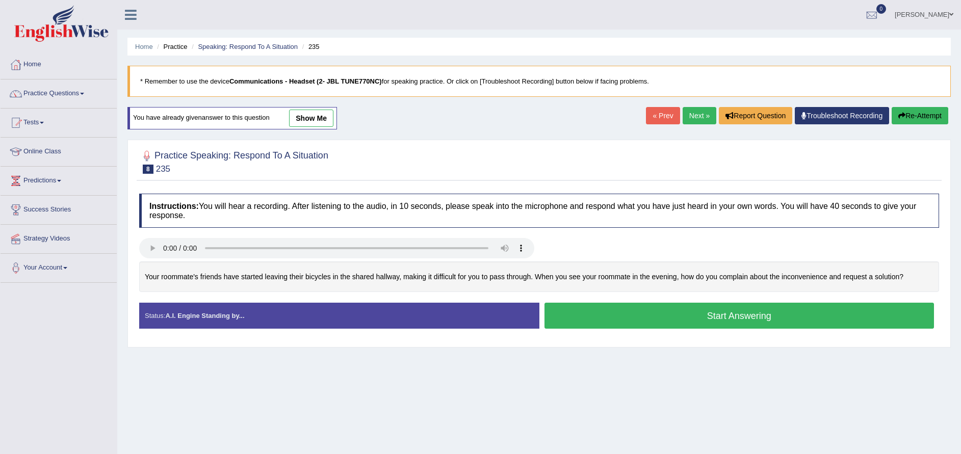
click at [756, 319] on button "Start Answering" at bounding box center [739, 316] width 390 height 26
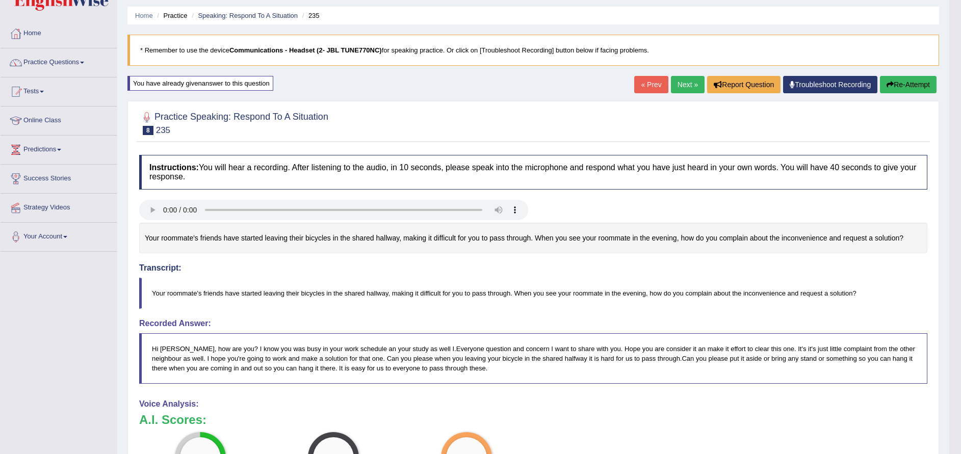
scroll to position [21, 0]
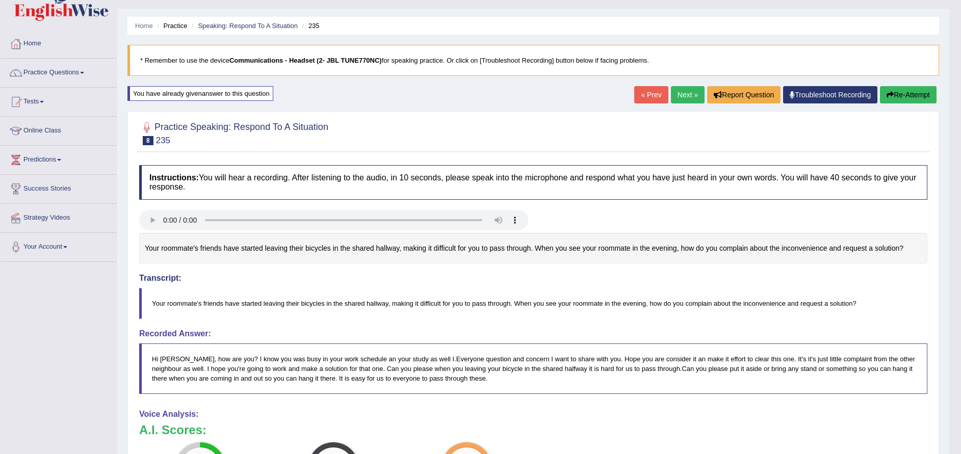
click at [902, 95] on button "Re-Attempt" at bounding box center [908, 94] width 57 height 17
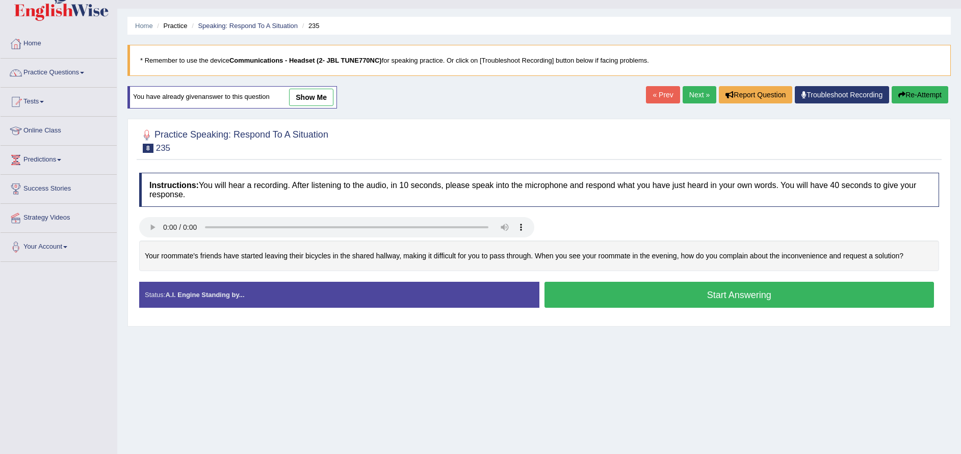
click at [745, 289] on button "Start Answering" at bounding box center [739, 295] width 390 height 26
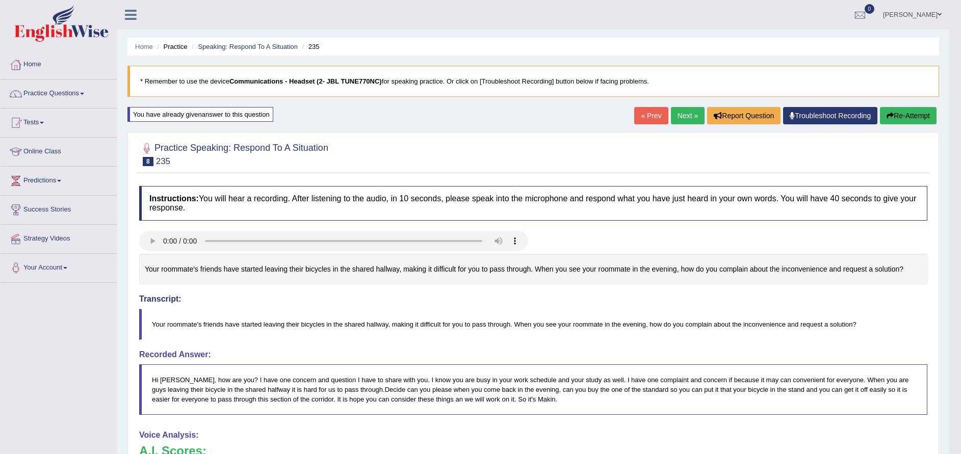
click at [682, 114] on link "Next »" at bounding box center [688, 115] width 34 height 17
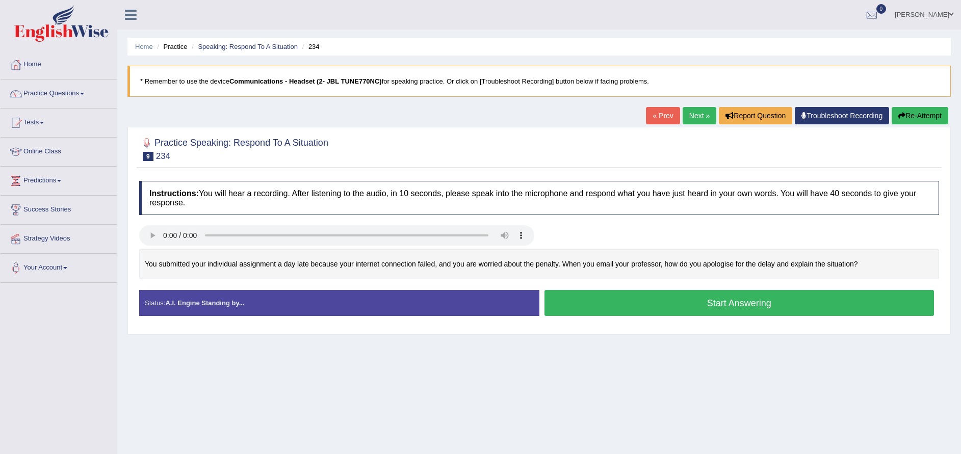
click at [702, 303] on button "Start Answering" at bounding box center [739, 303] width 390 height 26
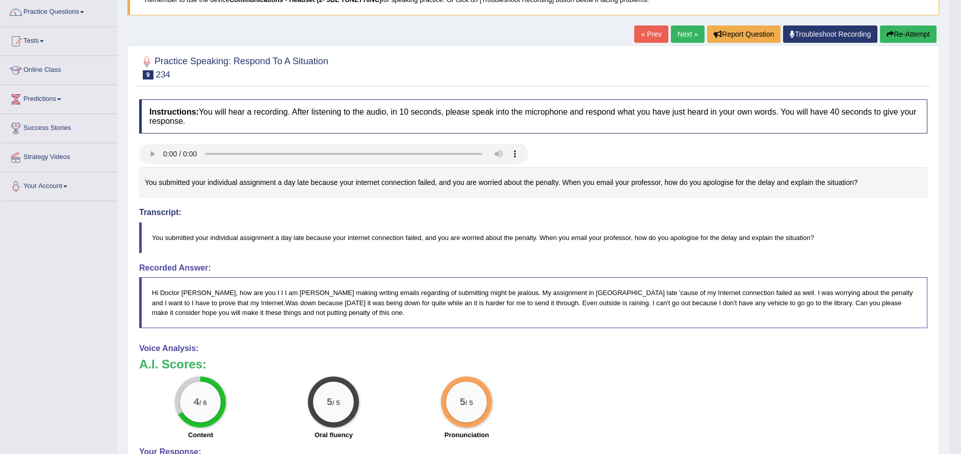
scroll to position [41, 0]
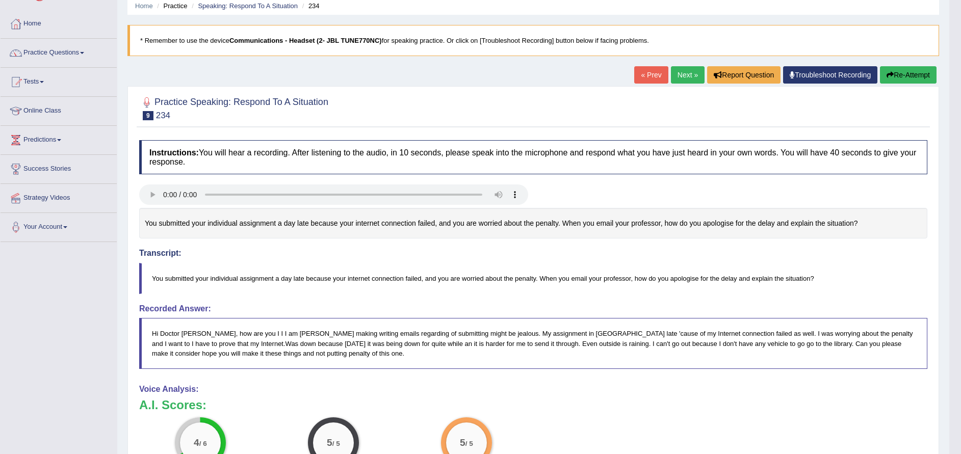
click at [909, 78] on button "Re-Attempt" at bounding box center [908, 74] width 57 height 17
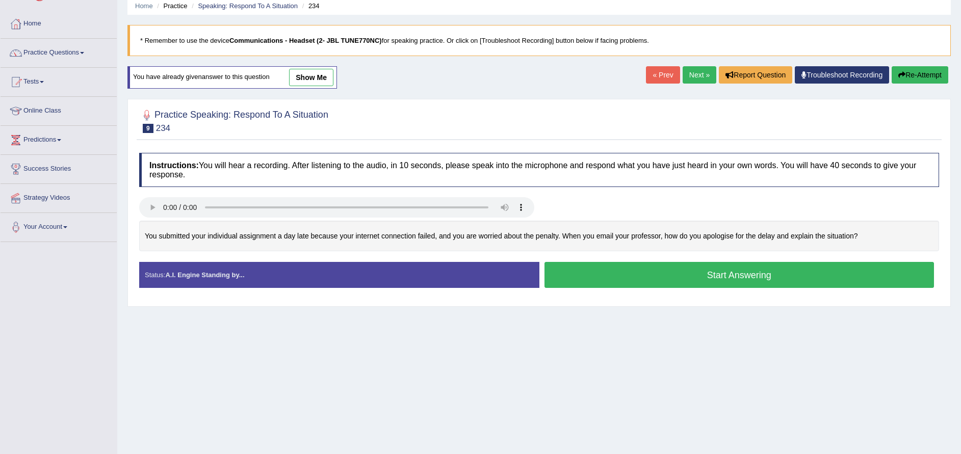
click at [715, 280] on button "Start Answering" at bounding box center [739, 275] width 390 height 26
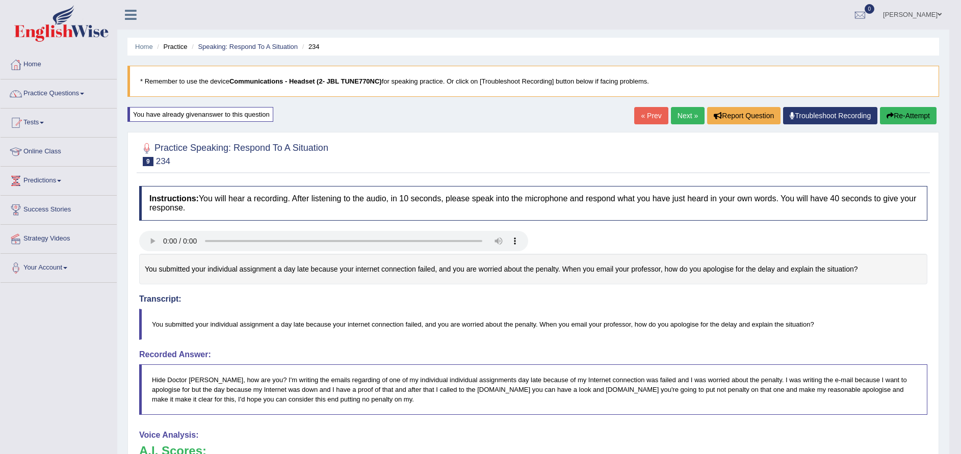
click at [680, 115] on link "Next »" at bounding box center [688, 115] width 34 height 17
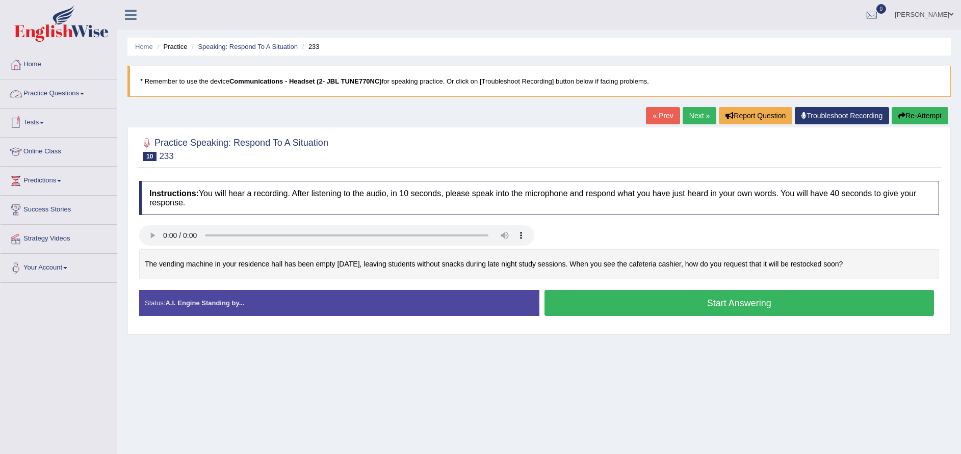
click at [71, 103] on link "Practice Questions" at bounding box center [59, 91] width 116 height 25
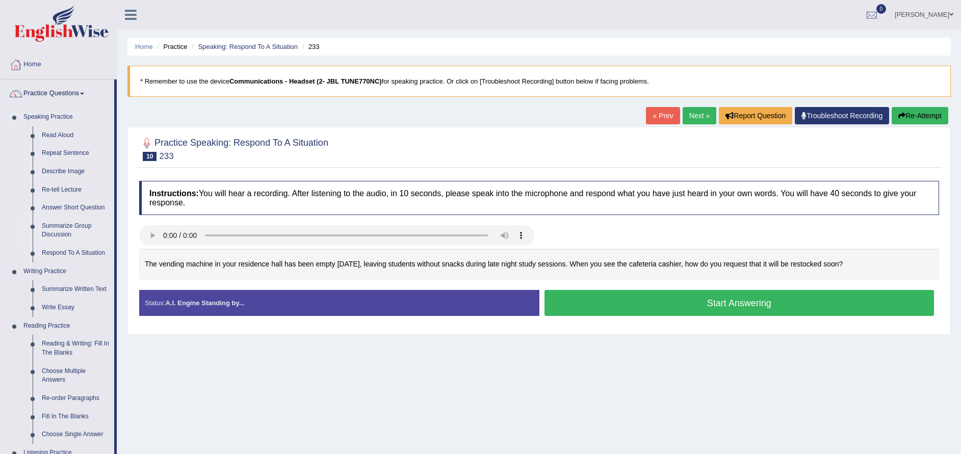
click at [70, 227] on link "Summarize Group Discussion" at bounding box center [75, 230] width 77 height 27
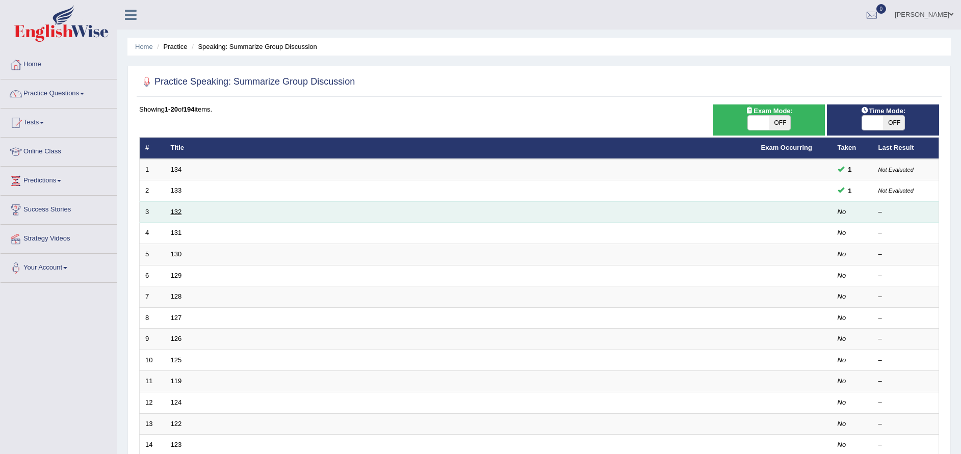
click at [175, 210] on link "132" at bounding box center [176, 212] width 11 height 8
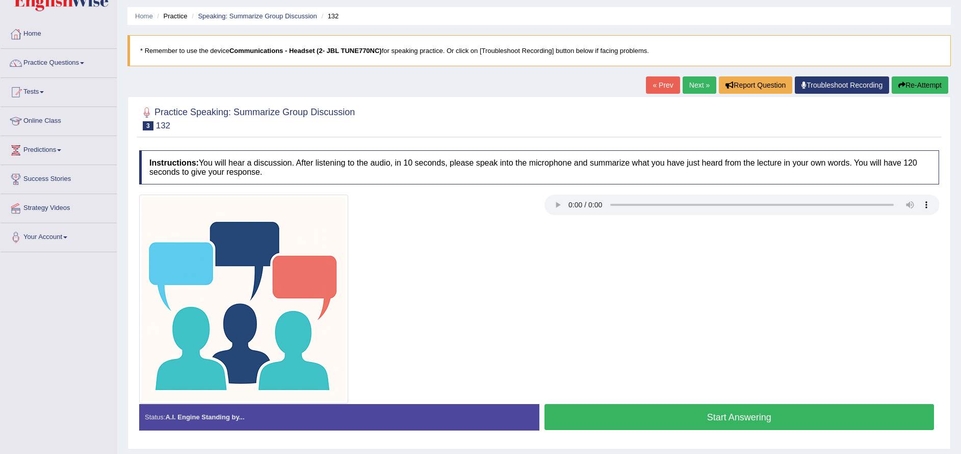
scroll to position [61, 0]
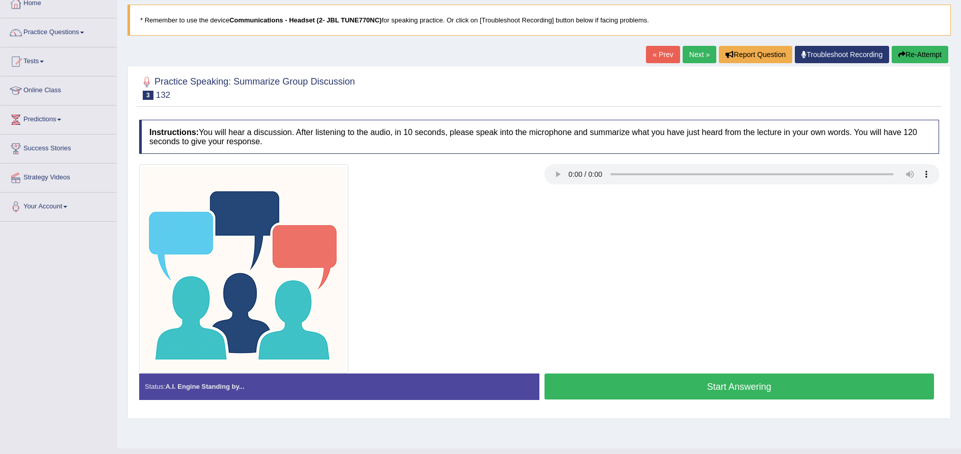
click at [526, 226] on div at bounding box center [336, 268] width 405 height 209
click at [630, 384] on button "Start Answering" at bounding box center [739, 387] width 390 height 26
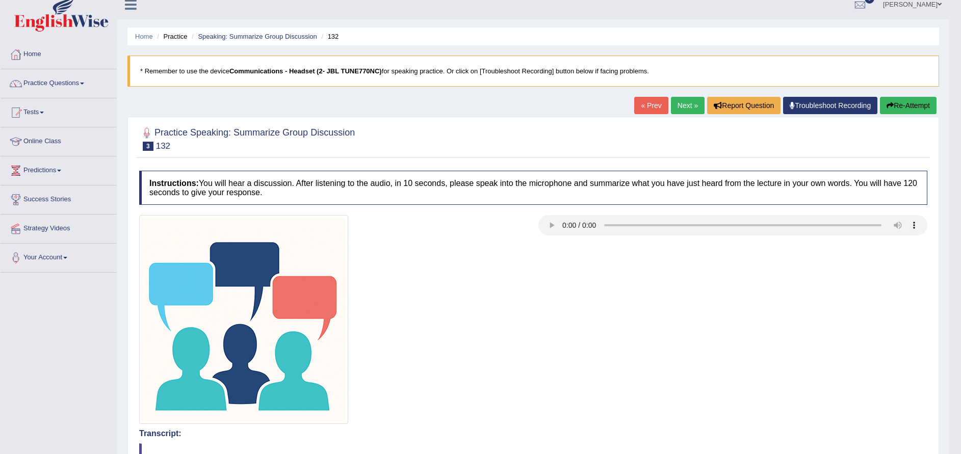
scroll to position [0, 0]
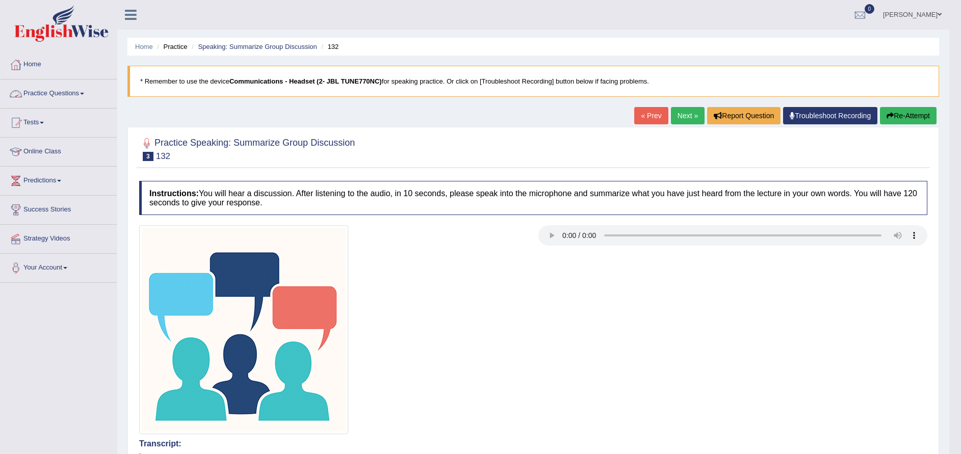
click at [46, 81] on link "Practice Questions" at bounding box center [59, 91] width 116 height 25
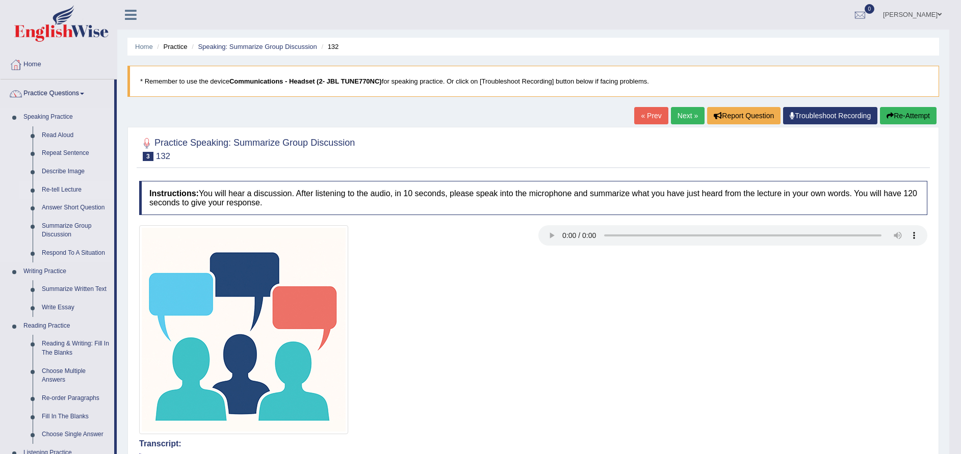
click at [69, 194] on link "Re-tell Lecture" at bounding box center [75, 190] width 77 height 18
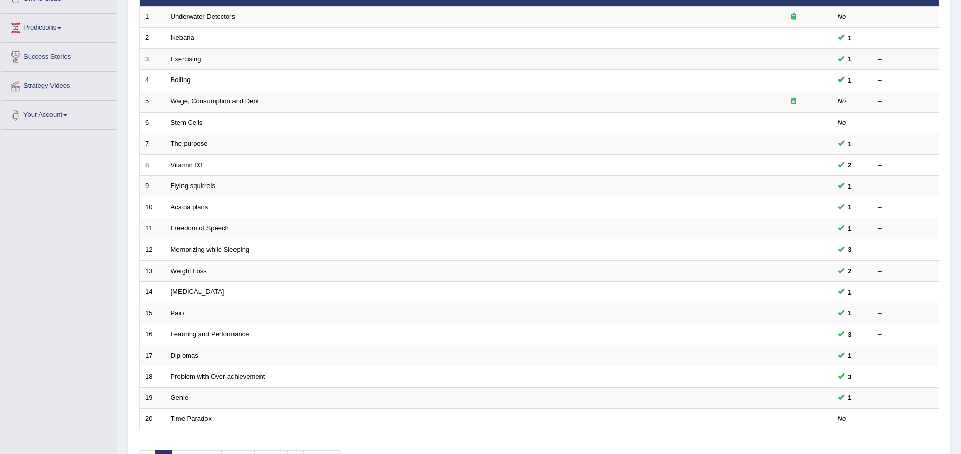
scroll to position [221, 0]
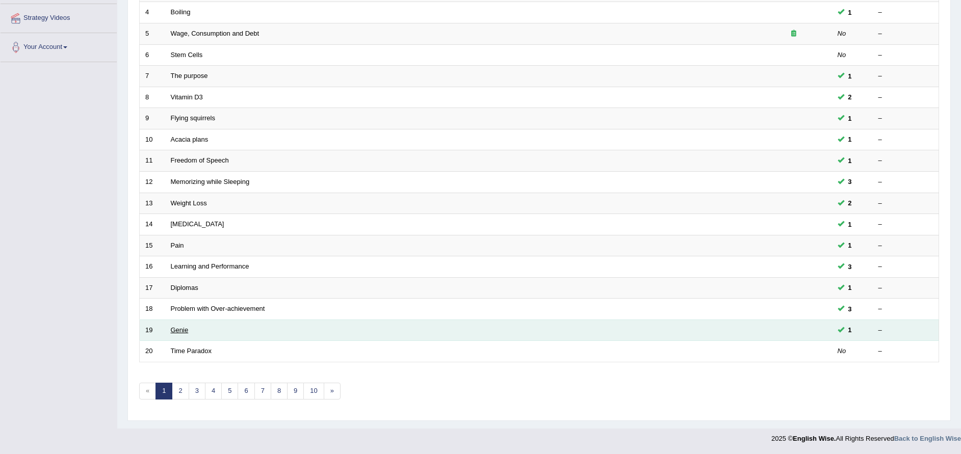
click at [179, 331] on link "Genie" at bounding box center [180, 330] width 18 height 8
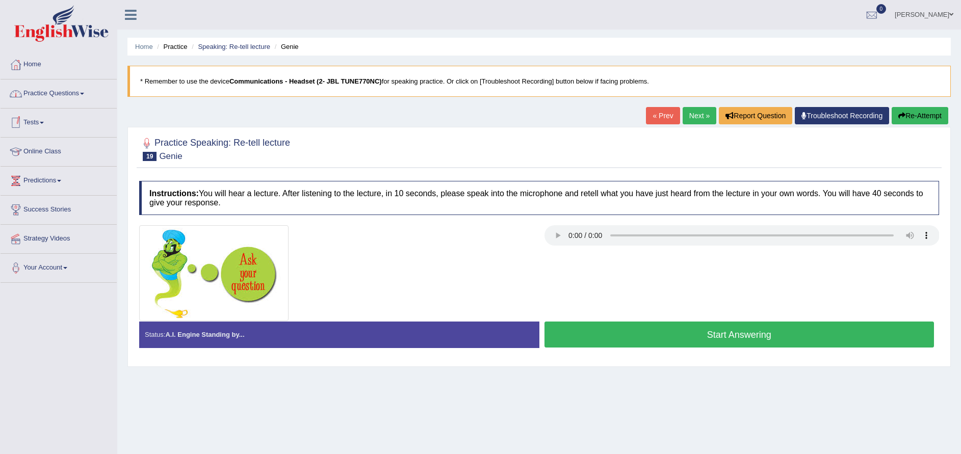
click at [648, 111] on link "« Prev" at bounding box center [663, 115] width 34 height 17
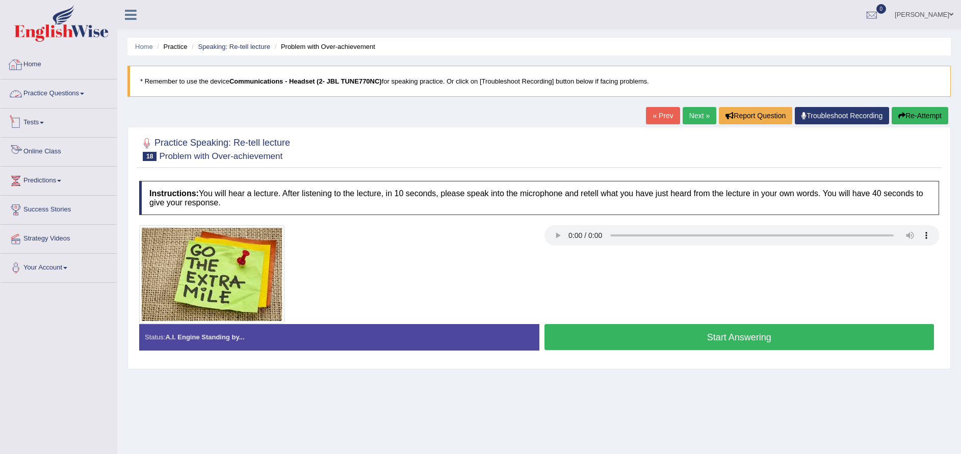
click at [79, 103] on link "Practice Questions" at bounding box center [59, 91] width 116 height 25
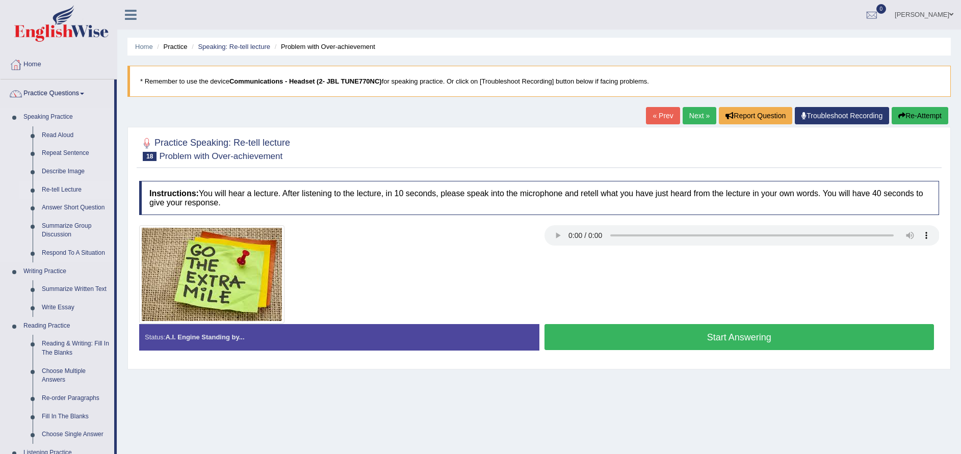
click at [61, 191] on link "Re-tell Lecture" at bounding box center [75, 190] width 77 height 18
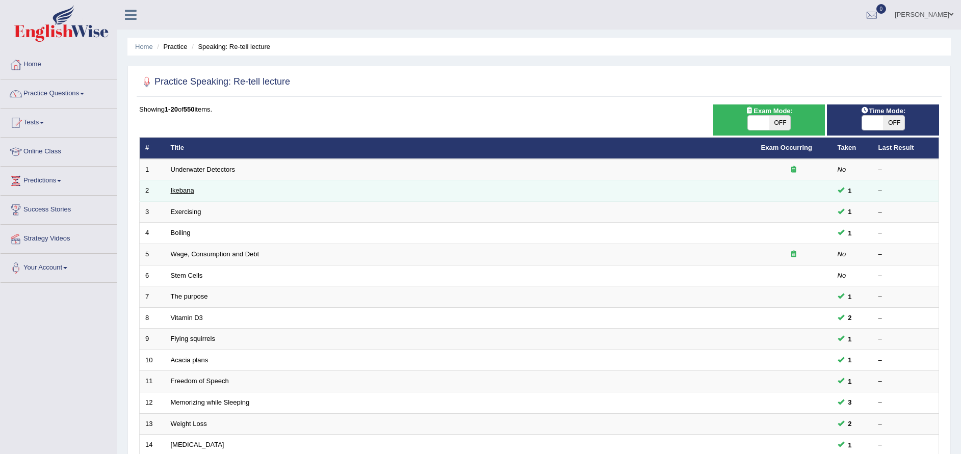
click at [192, 188] on link "Ikebana" at bounding box center [182, 191] width 23 height 8
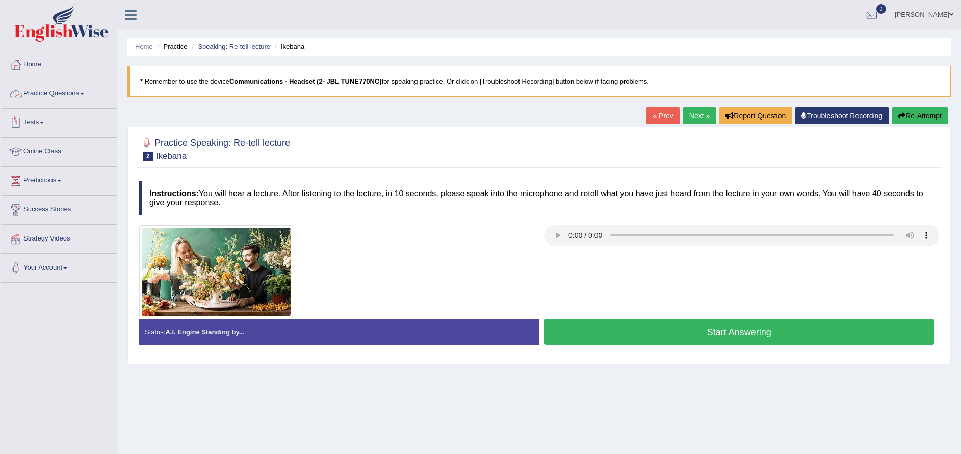
click at [61, 105] on li "Practice Questions Speaking Practice Read Aloud Repeat Sentence Describe Image …" at bounding box center [59, 93] width 116 height 29
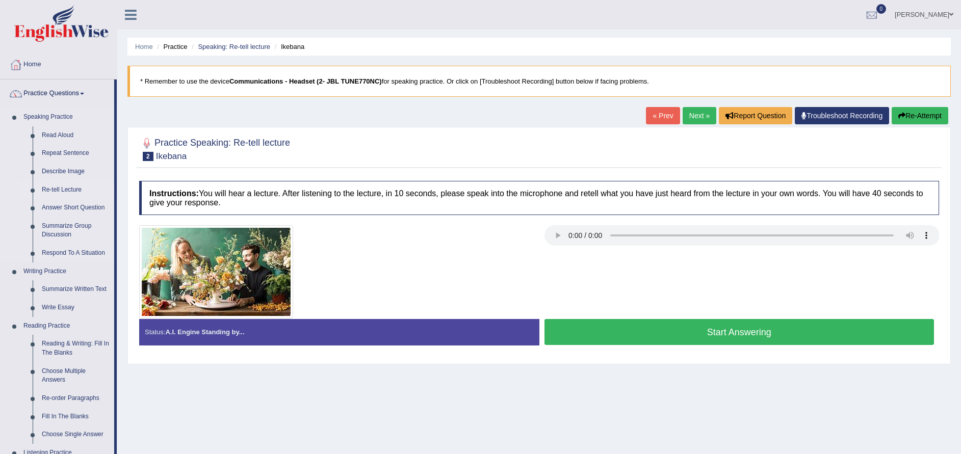
click at [62, 194] on link "Re-tell Lecture" at bounding box center [75, 190] width 77 height 18
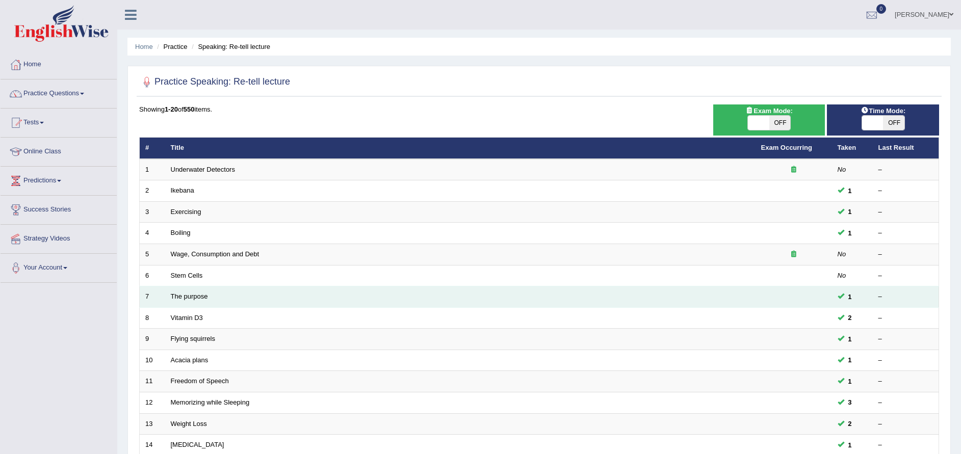
click at [821, 302] on td at bounding box center [793, 296] width 76 height 21
click at [195, 295] on link "The purpose" at bounding box center [189, 297] width 37 height 8
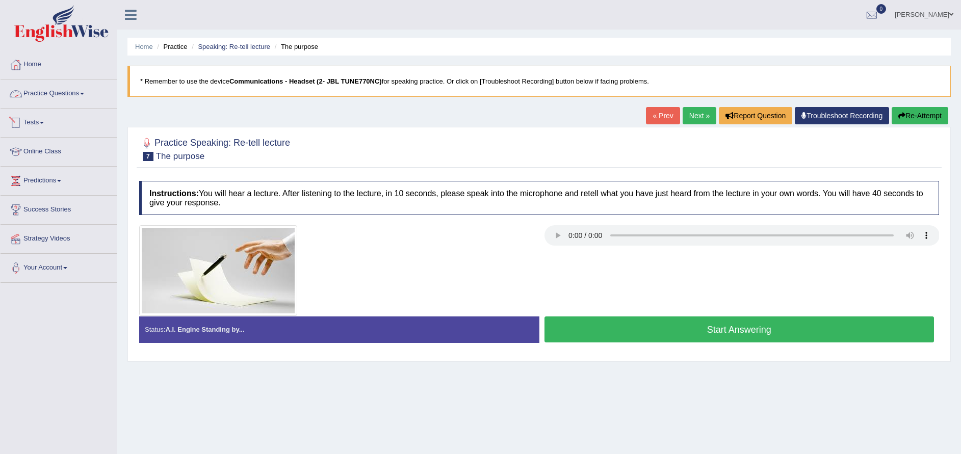
click at [58, 96] on link "Practice Questions" at bounding box center [59, 91] width 116 height 25
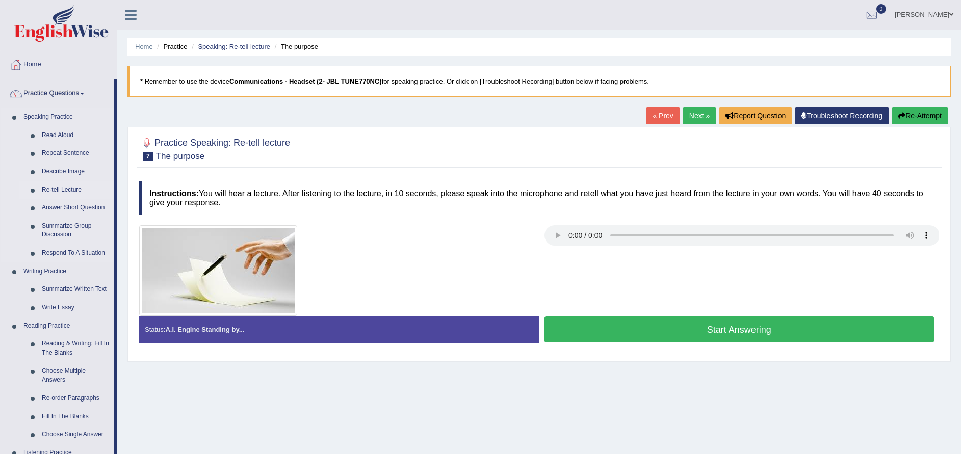
click at [63, 189] on link "Re-tell Lecture" at bounding box center [75, 190] width 77 height 18
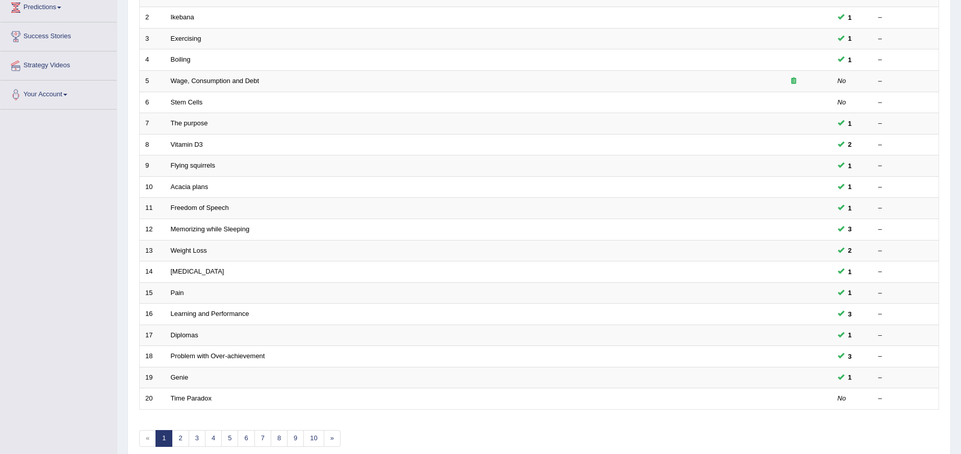
scroll to position [221, 0]
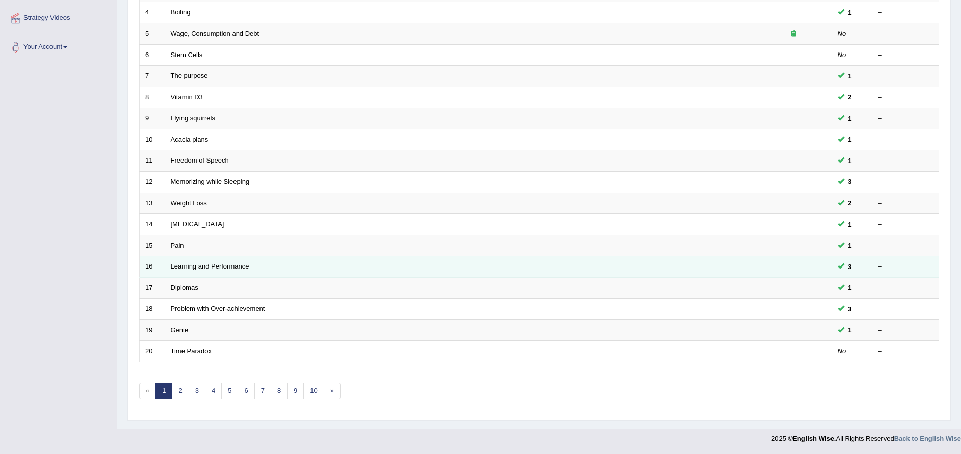
click at [848, 269] on span "3" at bounding box center [850, 266] width 12 height 11
click at [228, 266] on link "Learning and Performance" at bounding box center [210, 266] width 78 height 8
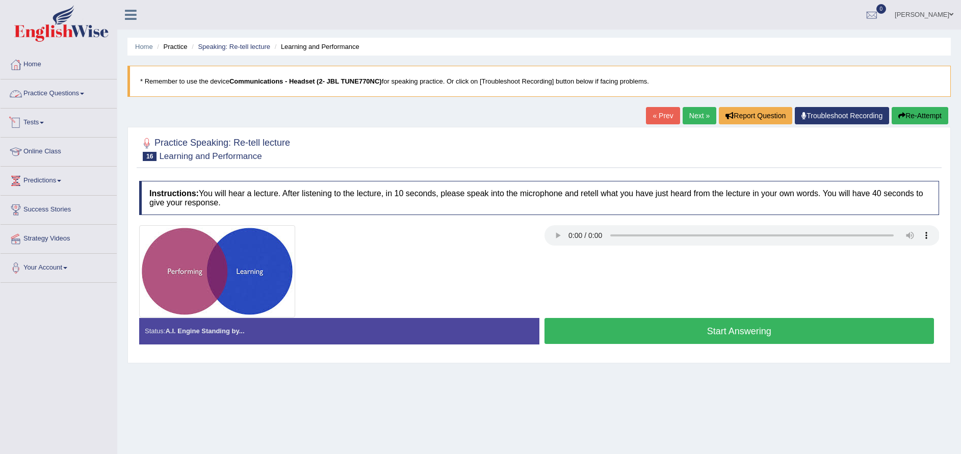
click at [59, 102] on link "Practice Questions" at bounding box center [59, 91] width 116 height 25
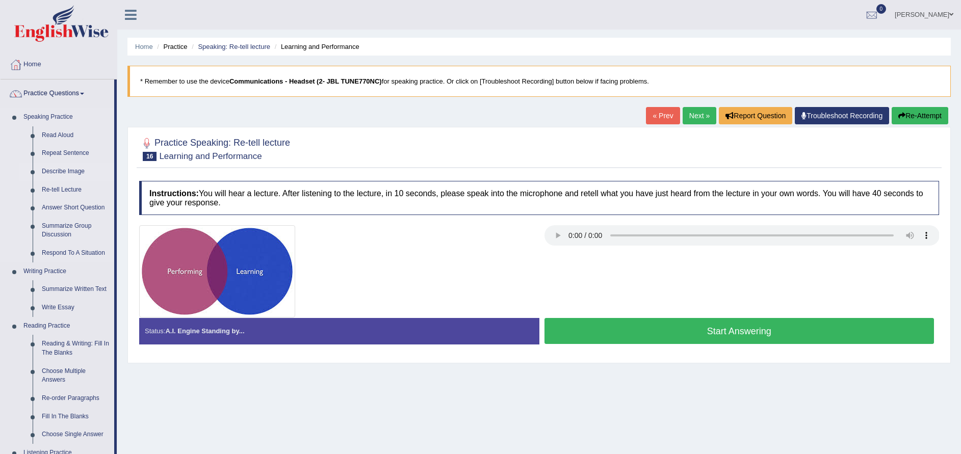
click at [64, 173] on link "Describe Image" at bounding box center [75, 172] width 77 height 18
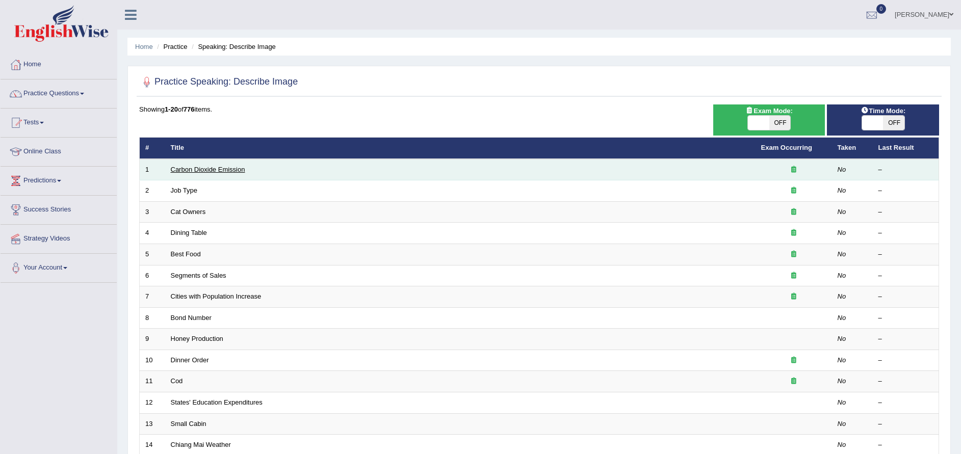
click at [210, 170] on link "Carbon Dioxide Emission" at bounding box center [208, 170] width 74 height 8
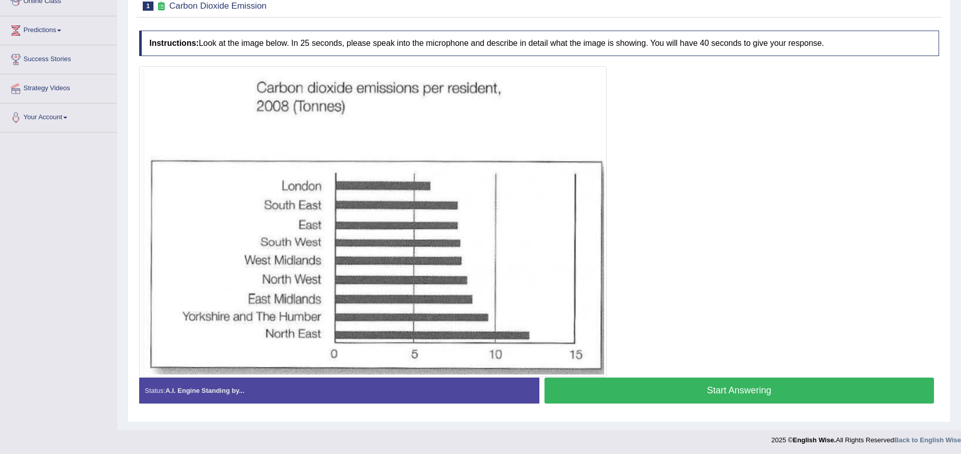
scroll to position [152, 0]
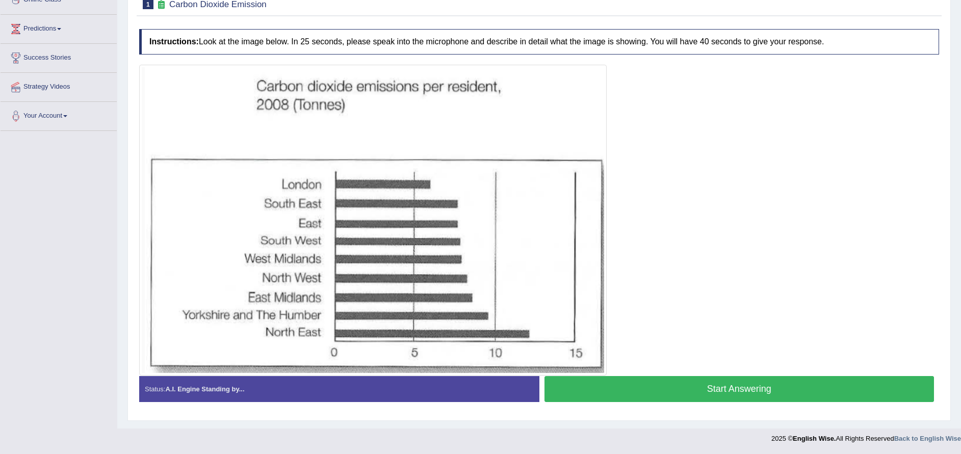
click at [692, 395] on button "Start Answering" at bounding box center [739, 389] width 390 height 26
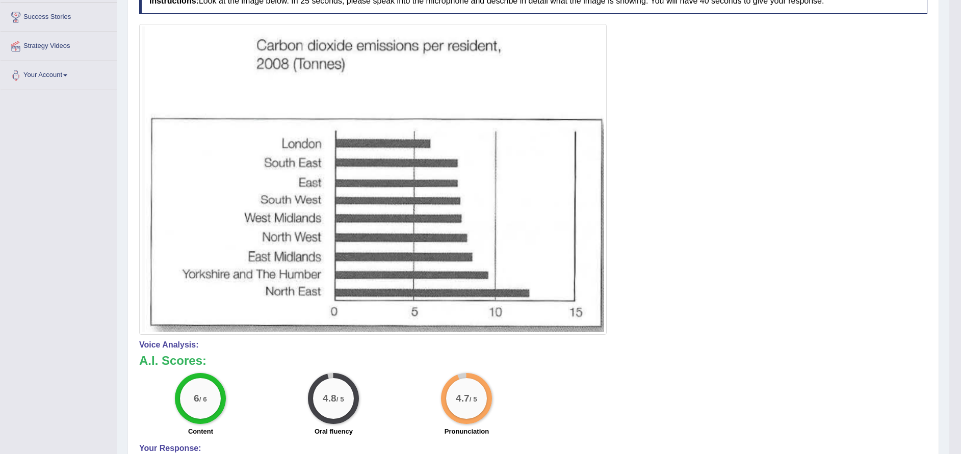
scroll to position [0, 0]
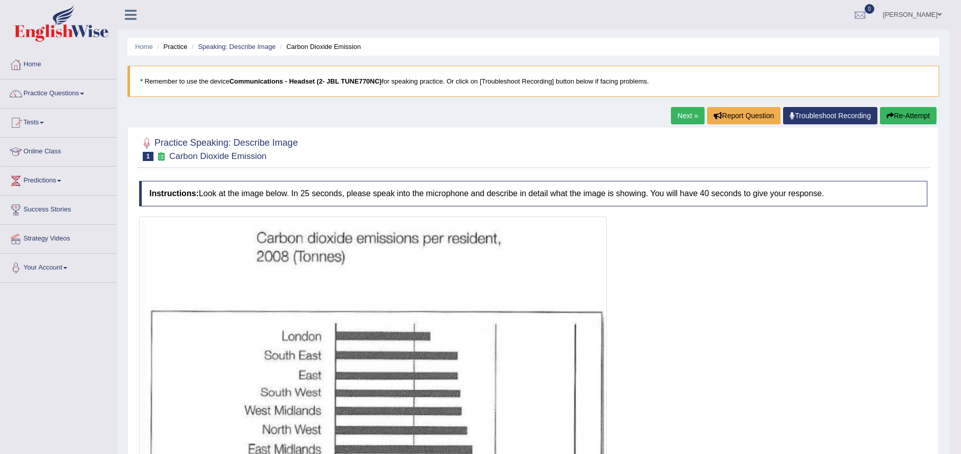
click at [681, 119] on link "Next »" at bounding box center [688, 115] width 34 height 17
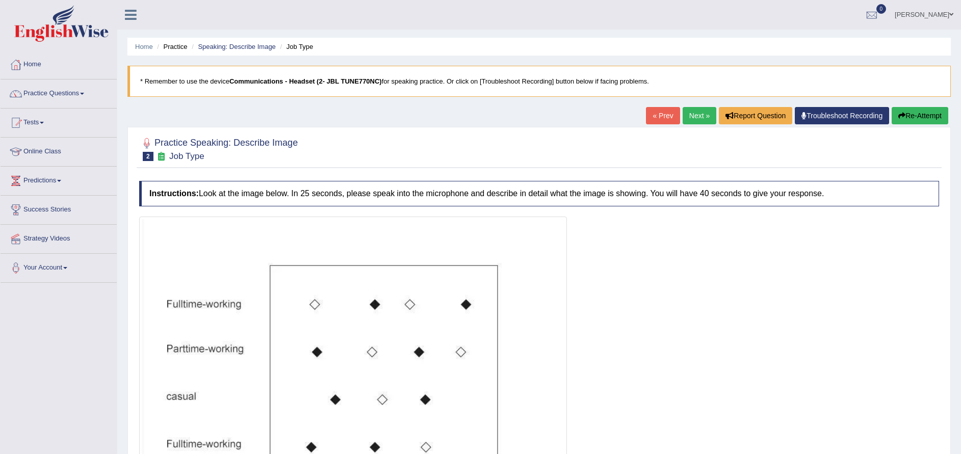
click at [960, 446] on div "Home Practice Speaking: Describe Image Job Type * Remember to use the device Co…" at bounding box center [538, 297] width 843 height 594
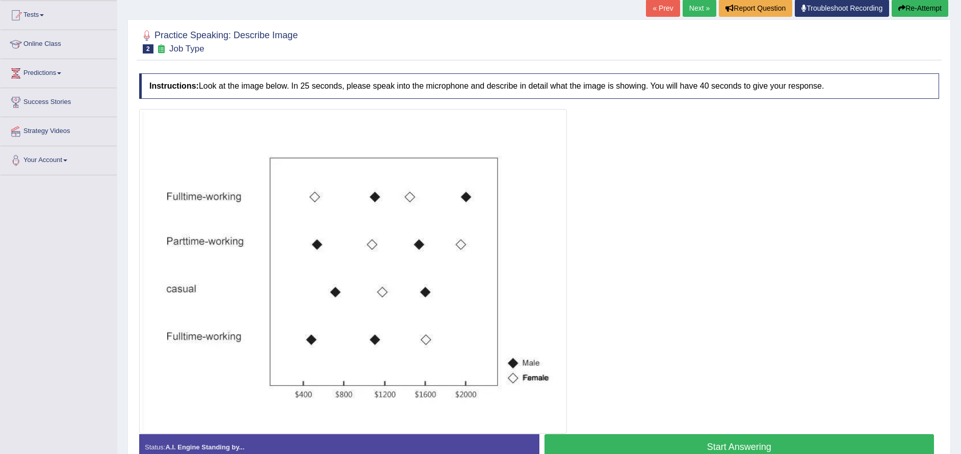
scroll to position [122, 0]
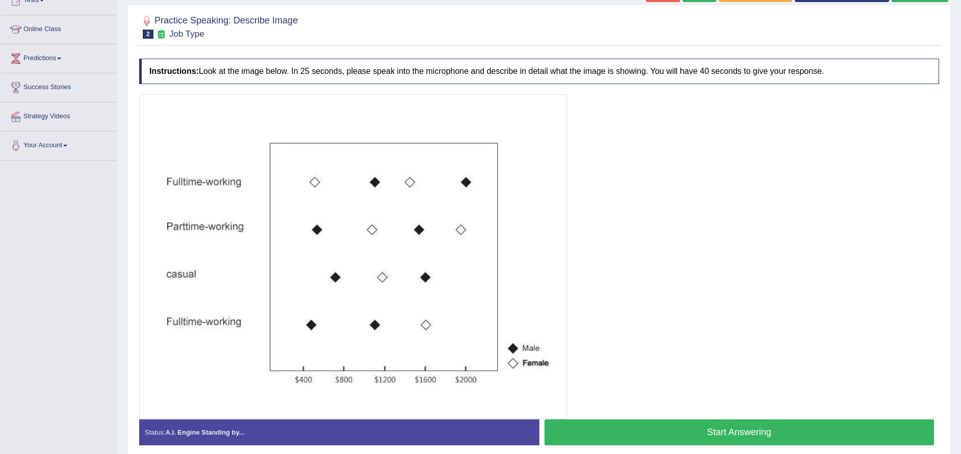
click at [700, 438] on button "Start Answering" at bounding box center [739, 432] width 390 height 26
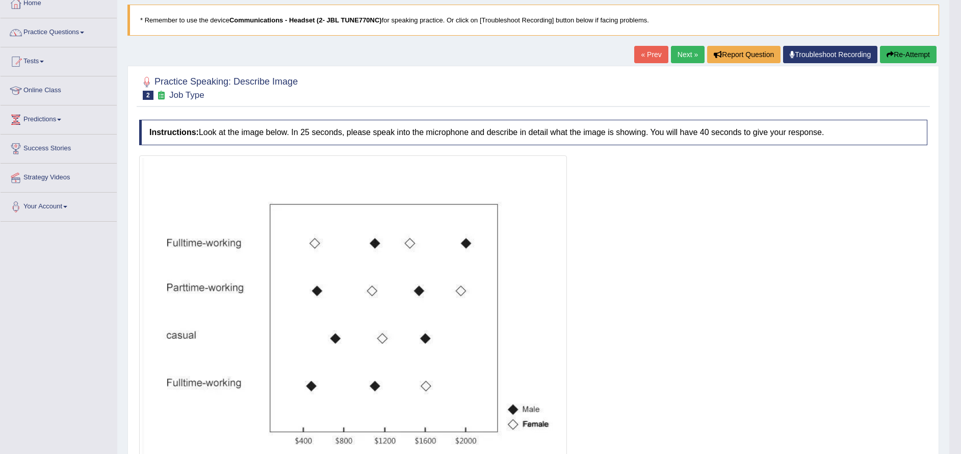
scroll to position [0, 0]
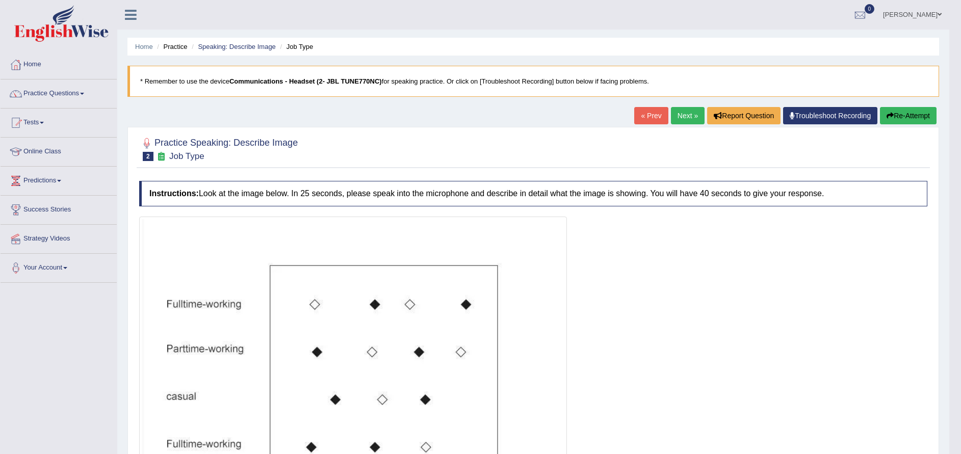
click at [685, 119] on link "Next »" at bounding box center [688, 115] width 34 height 17
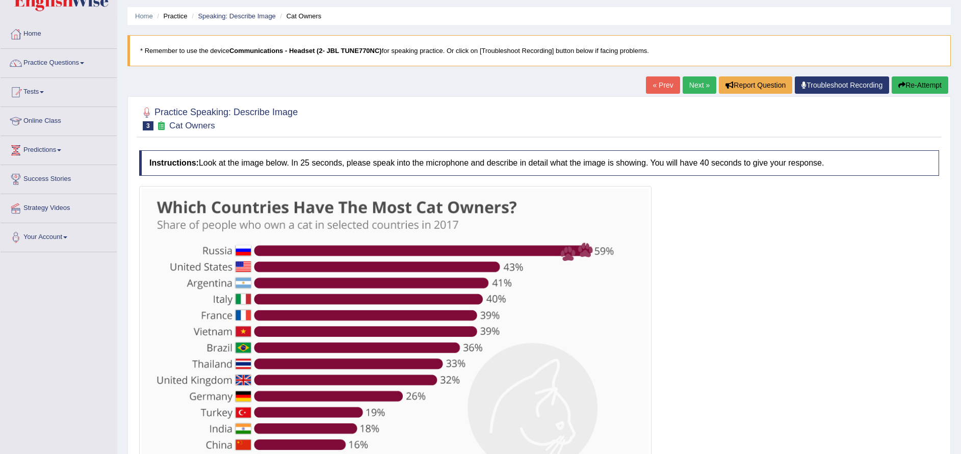
scroll to position [143, 0]
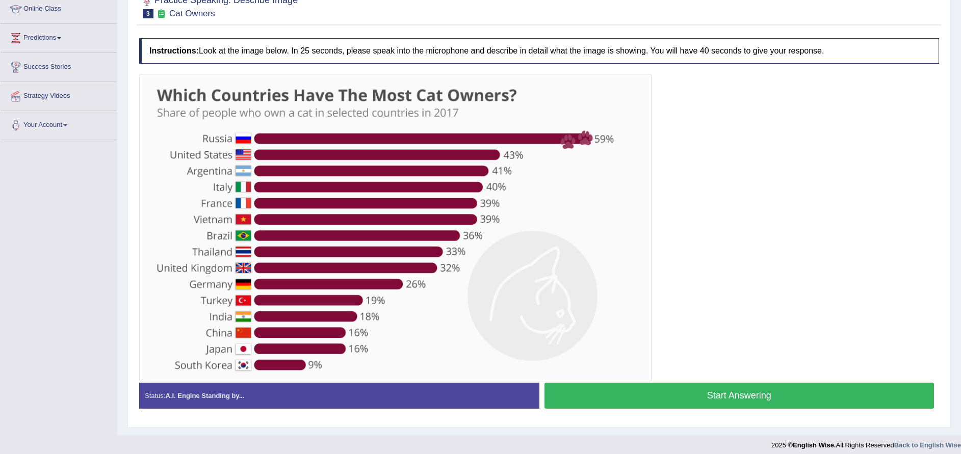
click at [621, 388] on button "Start Answering" at bounding box center [739, 396] width 390 height 26
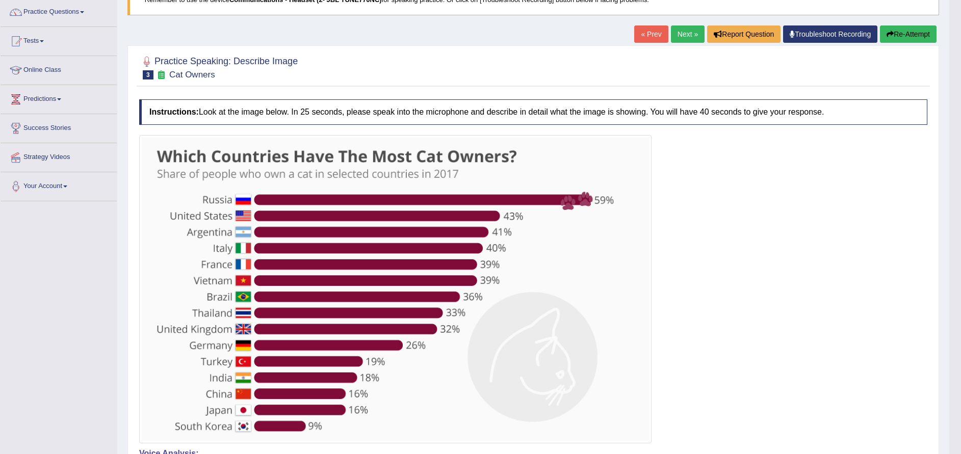
scroll to position [41, 0]
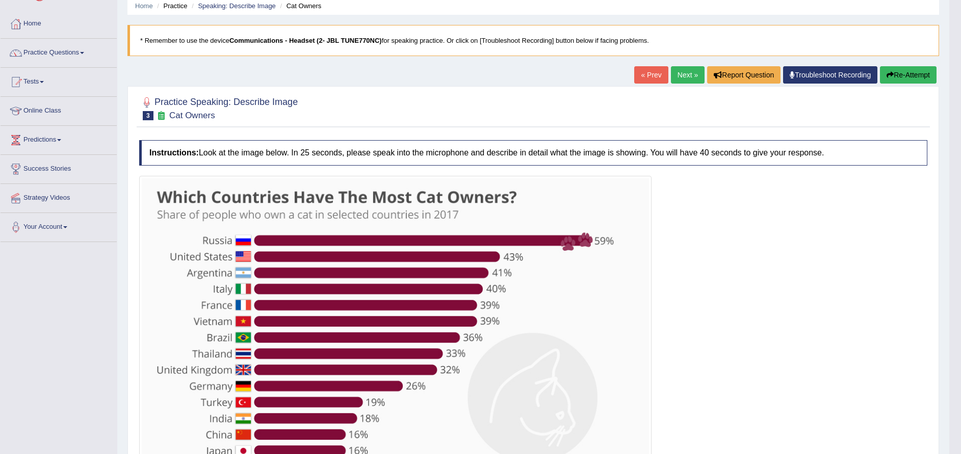
click at [907, 74] on button "Re-Attempt" at bounding box center [908, 74] width 57 height 17
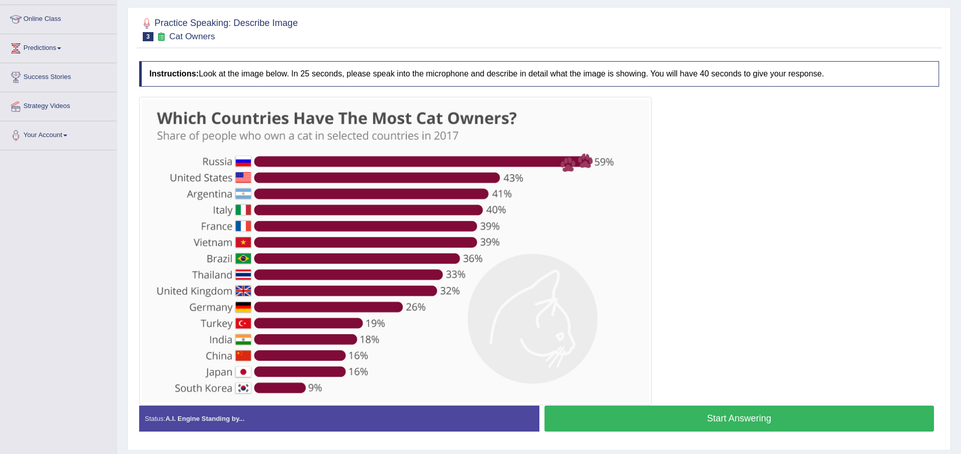
scroll to position [162, 0]
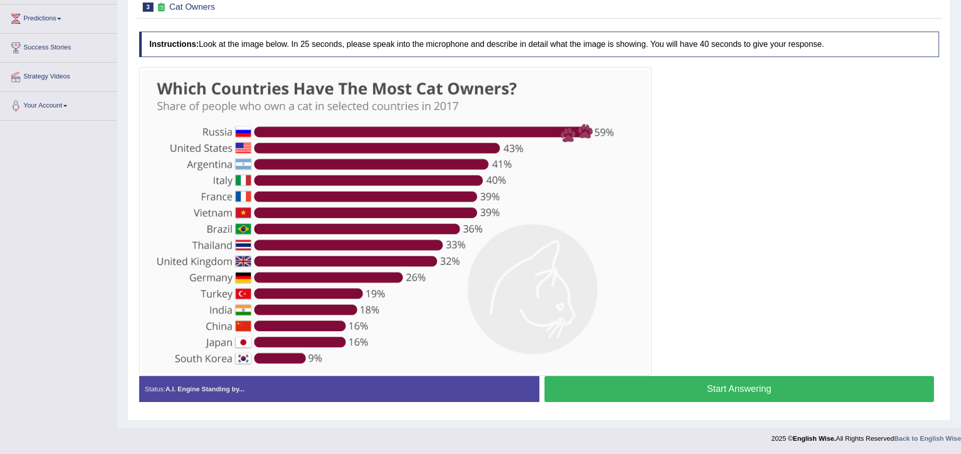
click at [698, 393] on button "Start Answering" at bounding box center [739, 389] width 390 height 26
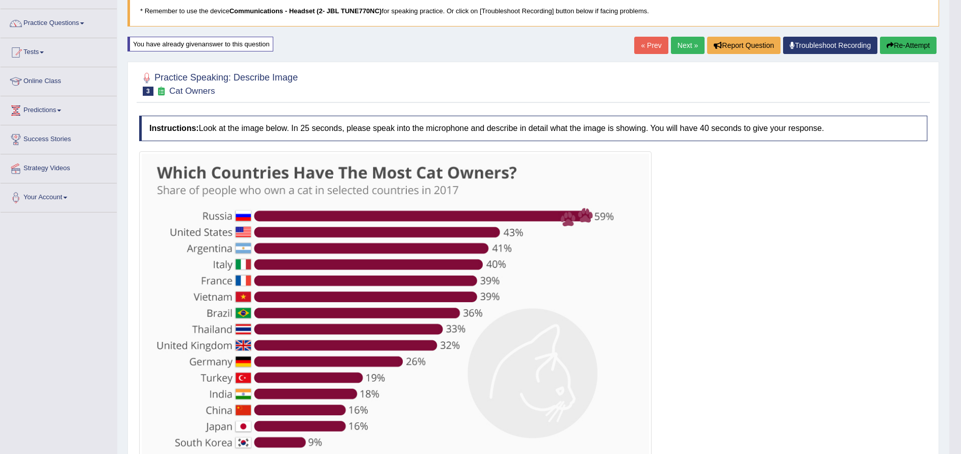
scroll to position [0, 0]
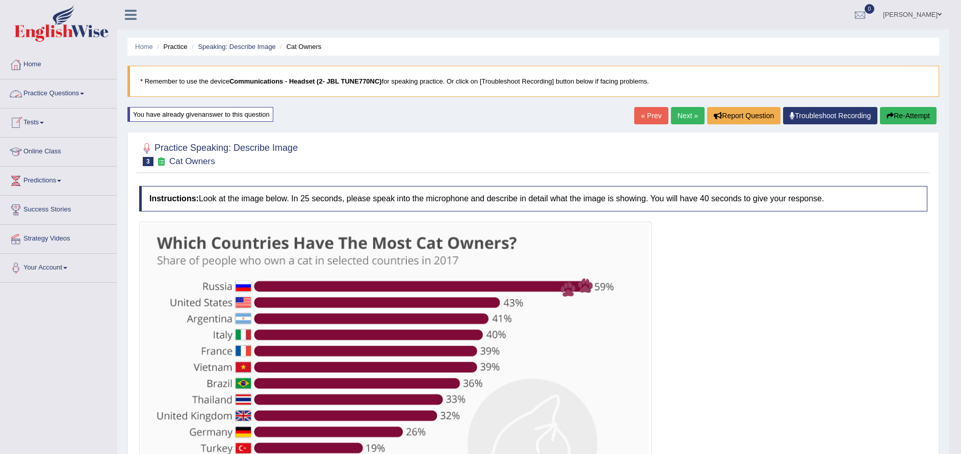
click at [70, 101] on link "Practice Questions" at bounding box center [59, 91] width 116 height 25
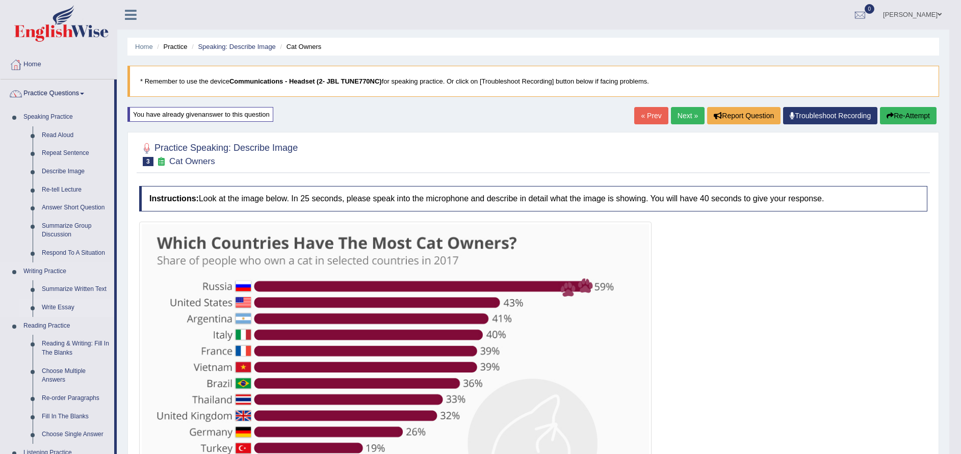
click at [56, 304] on link "Write Essay" at bounding box center [75, 308] width 77 height 18
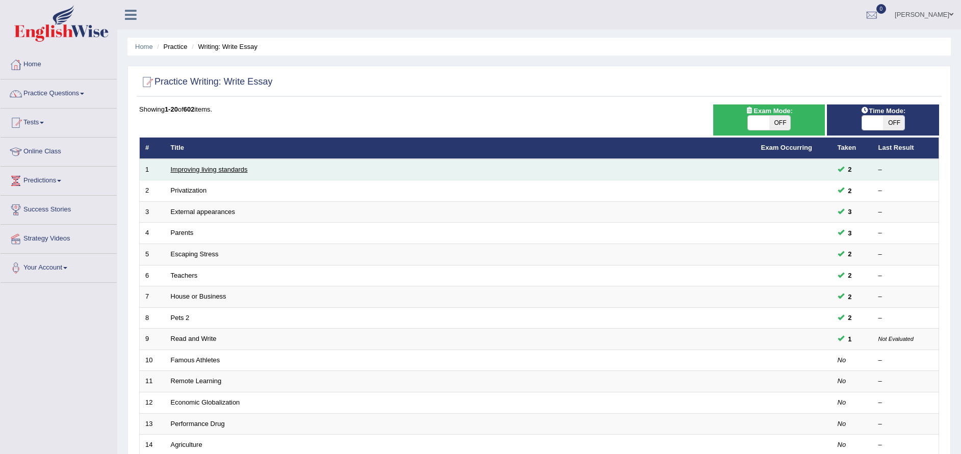
click at [199, 171] on link "Improving living standards" at bounding box center [209, 170] width 77 height 8
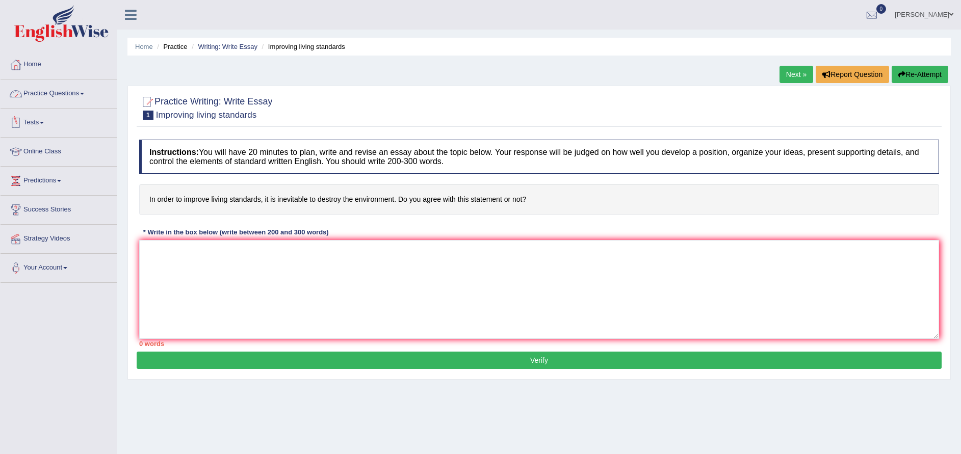
click at [64, 98] on link "Practice Questions" at bounding box center [59, 91] width 116 height 25
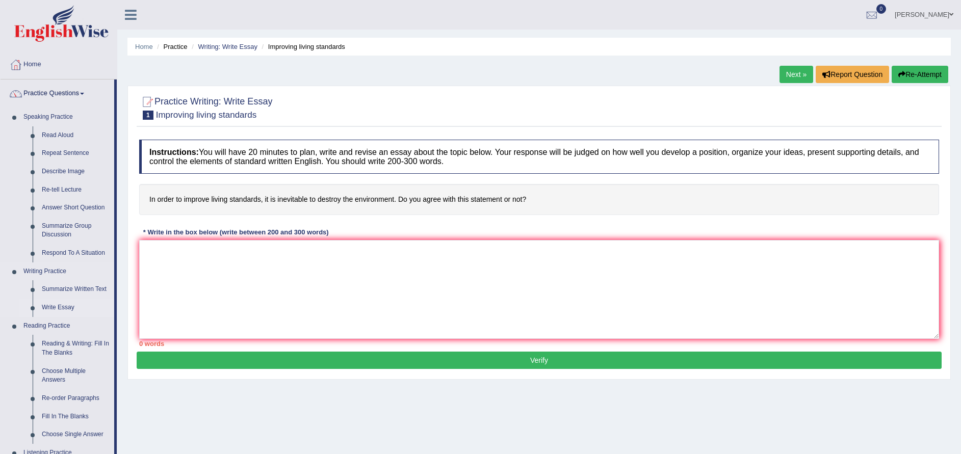
click at [66, 308] on link "Write Essay" at bounding box center [75, 308] width 77 height 18
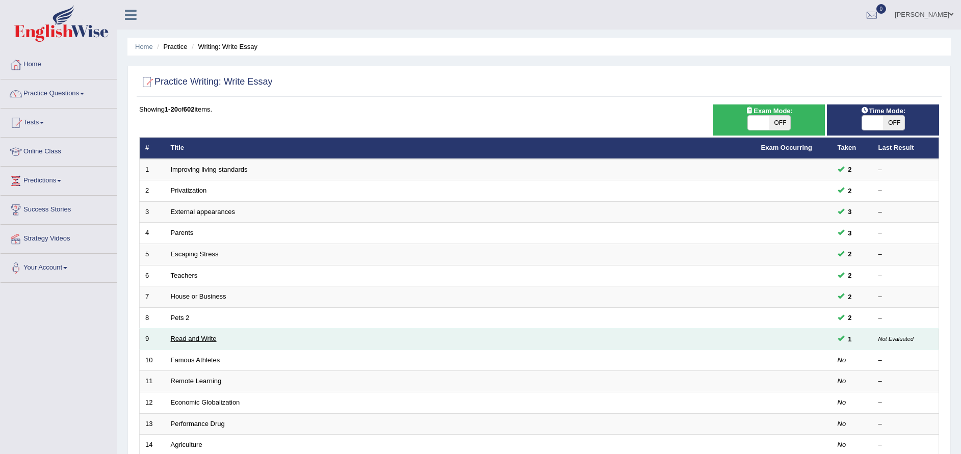
click at [204, 338] on link "Read and Write" at bounding box center [194, 339] width 46 height 8
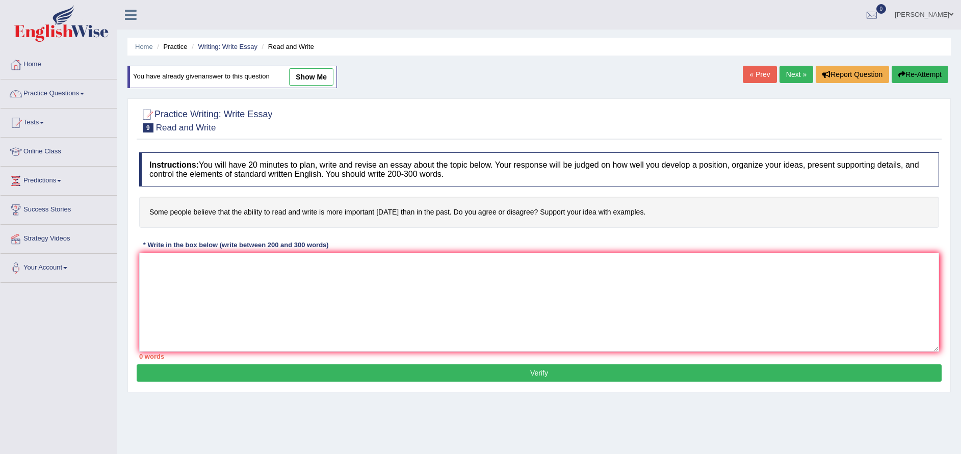
click at [313, 66] on div "You have already given answer to this question show me" at bounding box center [231, 77] width 209 height 22
click at [313, 77] on link "show me" at bounding box center [311, 76] width 44 height 17
type textarea "One of the most conspicuous trends of contemporary world is a colossal upsurge …"
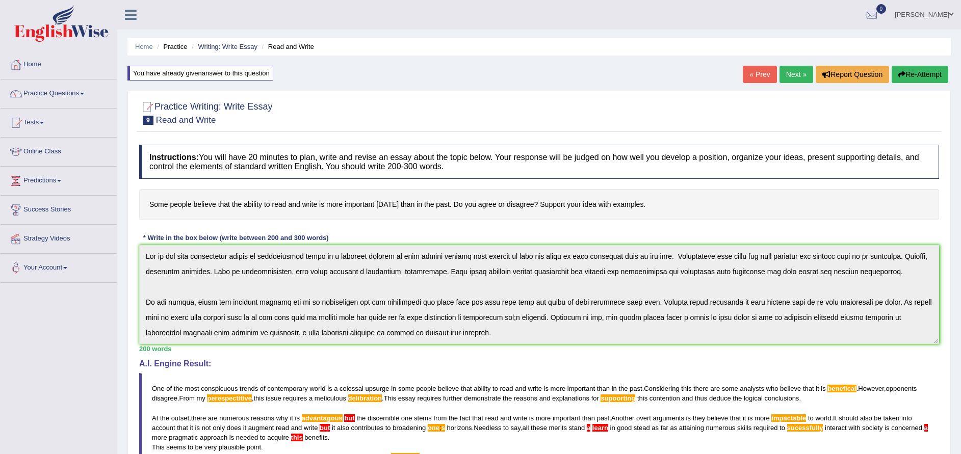
click at [88, 200] on div "Toggle navigation Home Practice Questions Speaking Practice Read Aloud Repeat S…" at bounding box center [480, 330] width 961 height 660
click at [36, 173] on div "Toggle navigation Home Practice Questions Speaking Practice Read Aloud Repeat S…" at bounding box center [480, 330] width 961 height 660
click at [913, 74] on button "Re-Attempt" at bounding box center [919, 74] width 57 height 17
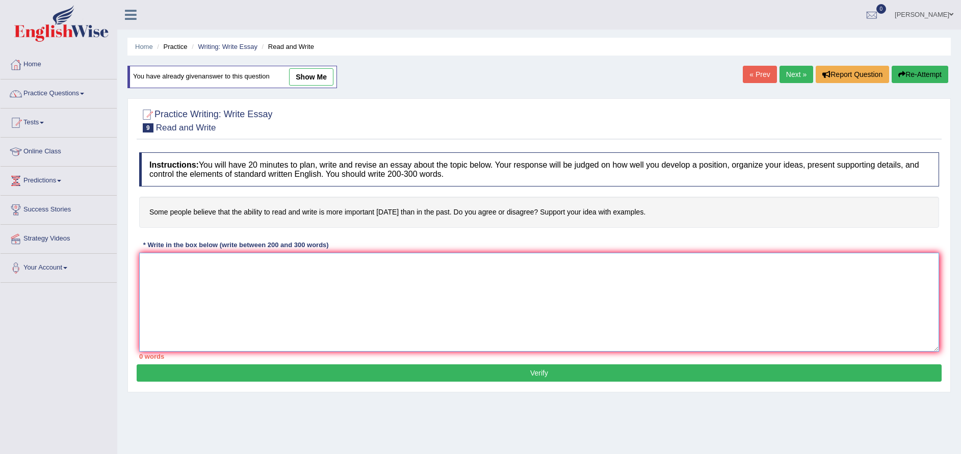
click at [356, 285] on textarea at bounding box center [539, 302] width 800 height 99
paste textarea "One of the most conspicuous trends of contemporary world is a colossal upsurge …"
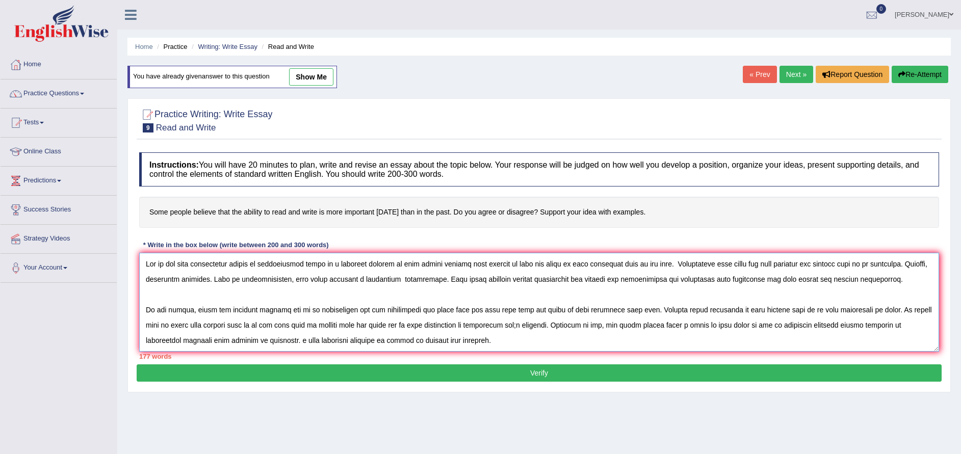
click at [910, 268] on textarea at bounding box center [539, 302] width 800 height 99
click at [899, 265] on textarea at bounding box center [539, 302] width 800 height 99
click at [318, 281] on textarea at bounding box center [539, 302] width 800 height 99
click at [414, 282] on textarea at bounding box center [539, 302] width 800 height 99
click at [428, 278] on textarea at bounding box center [539, 302] width 800 height 99
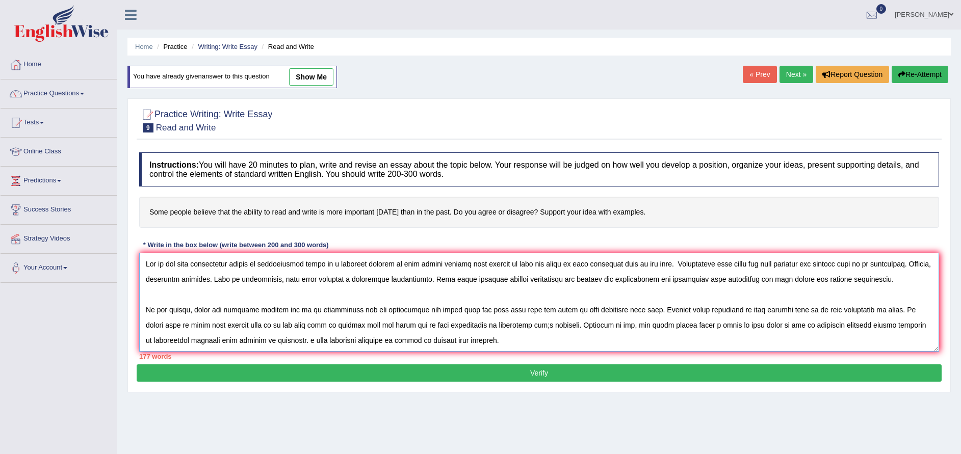
click at [703, 283] on textarea at bounding box center [539, 302] width 800 height 99
click at [334, 313] on textarea at bounding box center [539, 302] width 800 height 99
click at [817, 309] on textarea at bounding box center [539, 302] width 800 height 99
click at [360, 326] on textarea at bounding box center [539, 302] width 800 height 99
click at [670, 325] on textarea at bounding box center [539, 302] width 800 height 99
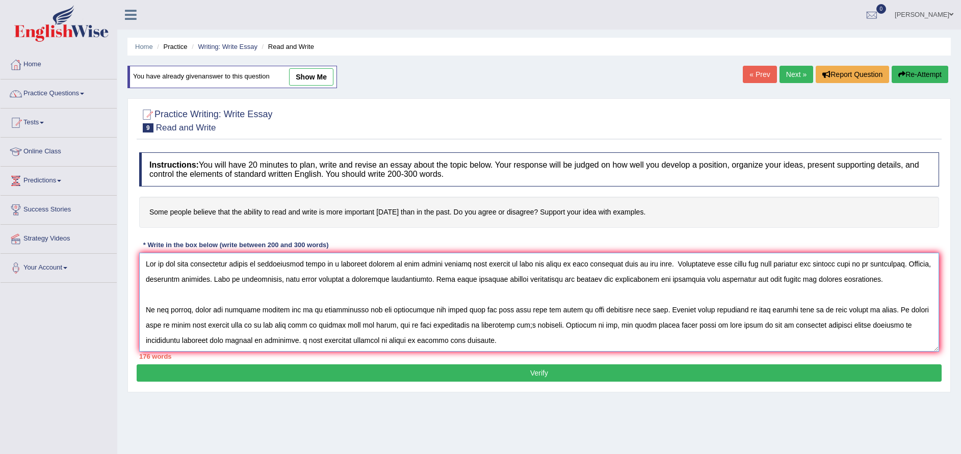
click at [896, 327] on textarea at bounding box center [539, 302] width 800 height 99
click at [617, 280] on textarea at bounding box center [539, 302] width 800 height 99
click at [892, 327] on textarea at bounding box center [539, 302] width 800 height 99
click at [926, 327] on textarea at bounding box center [539, 302] width 800 height 99
click at [911, 330] on textarea at bounding box center [539, 302] width 800 height 99
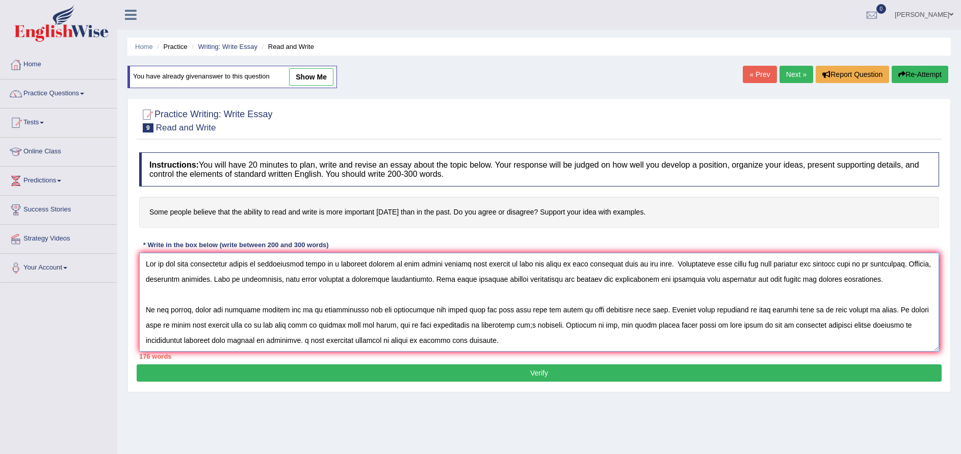
click at [494, 332] on textarea at bounding box center [539, 302] width 800 height 99
click at [445, 343] on textarea at bounding box center [539, 302] width 800 height 99
drag, startPoint x: 445, startPoint y: 343, endPoint x: 298, endPoint y: 309, distance: 151.7
click at [298, 309] on textarea at bounding box center [539, 302] width 800 height 99
click at [448, 336] on textarea at bounding box center [539, 302] width 800 height 99
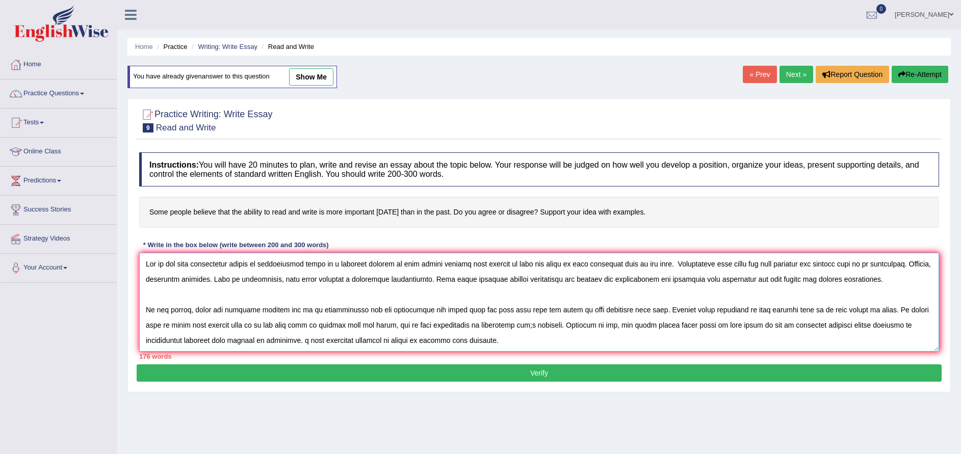
click at [448, 336] on textarea at bounding box center [539, 302] width 800 height 99
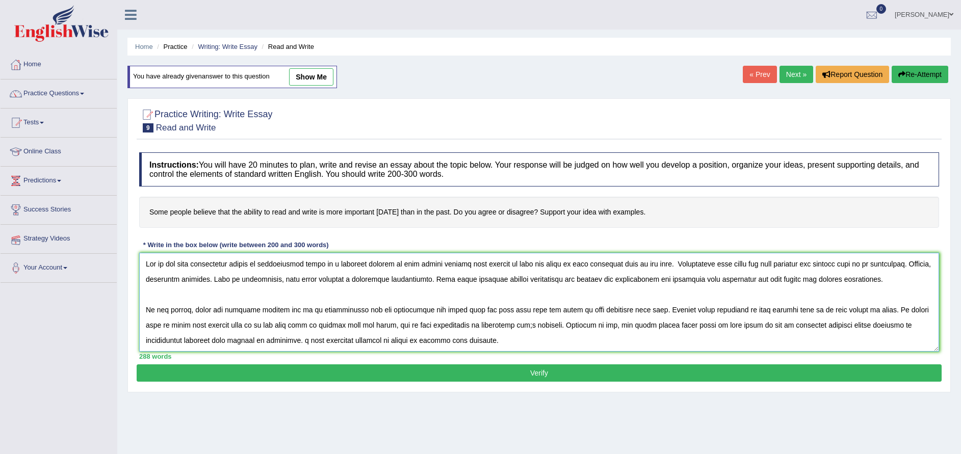
drag, startPoint x: 864, startPoint y: 343, endPoint x: 16, endPoint y: 224, distance: 856.3
click at [16, 224] on div "Toggle navigation Home Practice Questions Speaking Practice Read Aloud Repeat S…" at bounding box center [480, 265] width 961 height 530
type textarea "One of the most conspicuous trends of contemporary world is a colossal upsurge …"
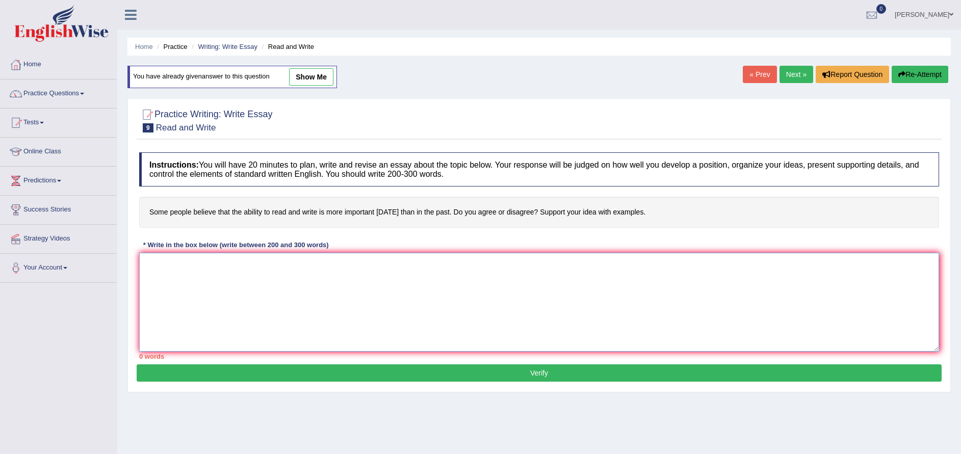
paste textarea "Lor ip dol sita consectetur adipis el seddoeiusmod tempo in u laboreet dolorem …"
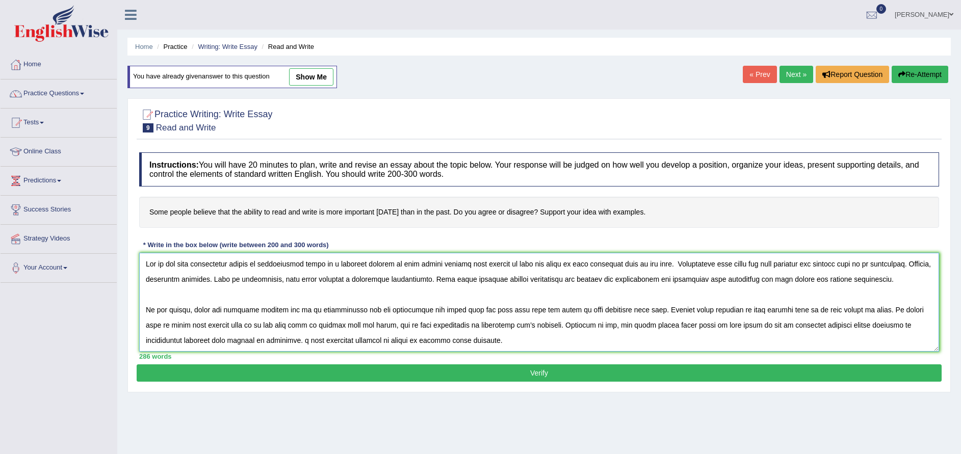
type textarea "Lor ip dol sita consectetur adipis el seddoeiusmod tempo in u laboreet dolorem …"
click at [539, 370] on button "Verify" at bounding box center [539, 372] width 805 height 17
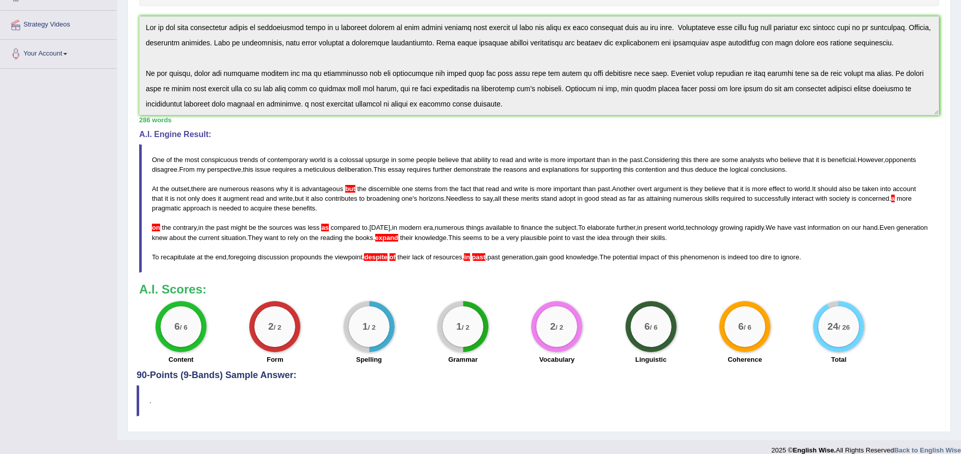
scroll to position [226, 0]
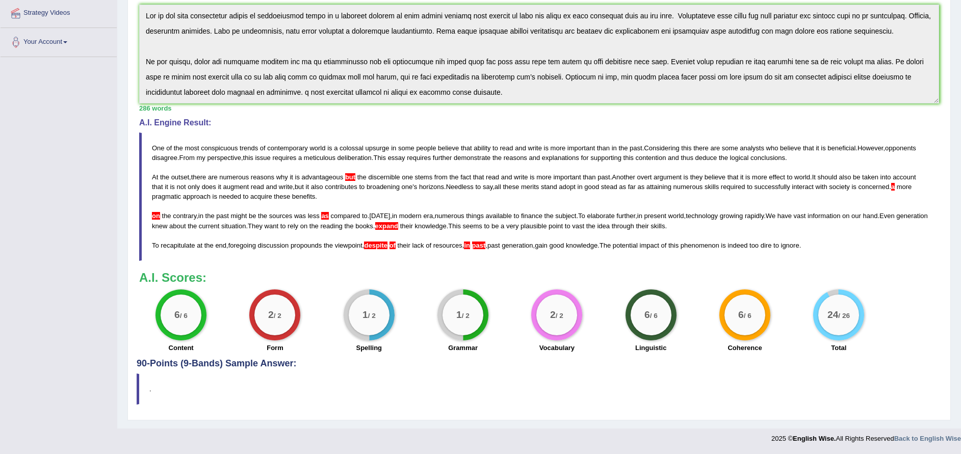
click at [685, 348] on div "Linguistic" at bounding box center [651, 349] width 84 height 12
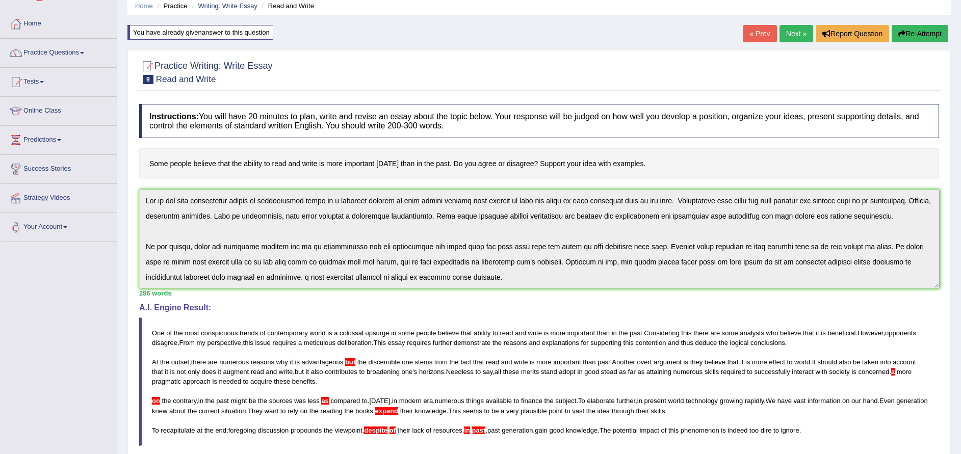
scroll to position [0, 0]
